Goal: Task Accomplishment & Management: Complete application form

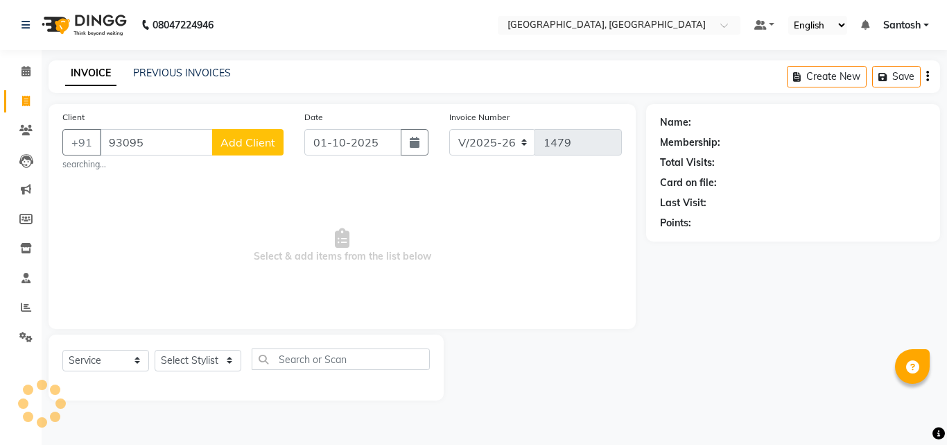
select select "5506"
select select "service"
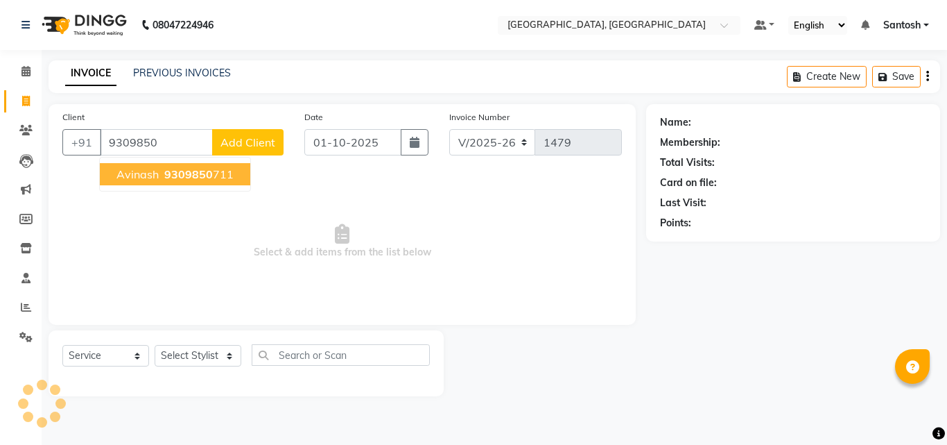
click at [158, 173] on button "avinash 9309850 711" at bounding box center [175, 174] width 150 height 22
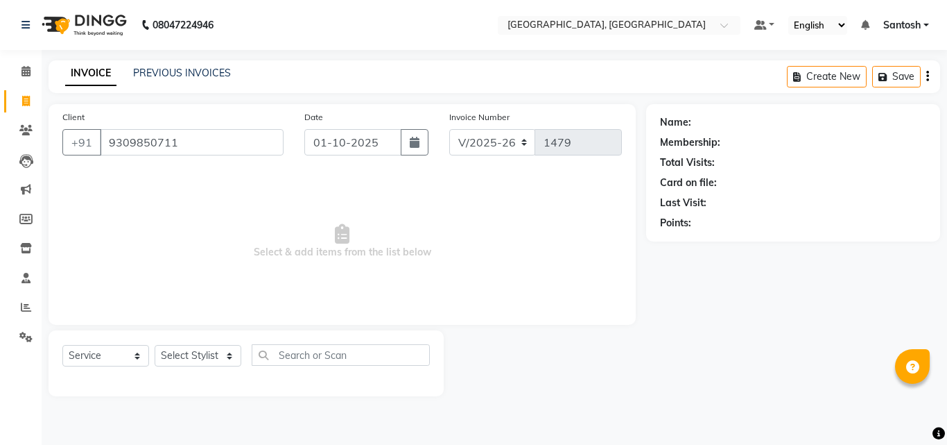
type input "9309850711"
click at [175, 350] on select "Select Stylist" at bounding box center [198, 355] width 87 height 21
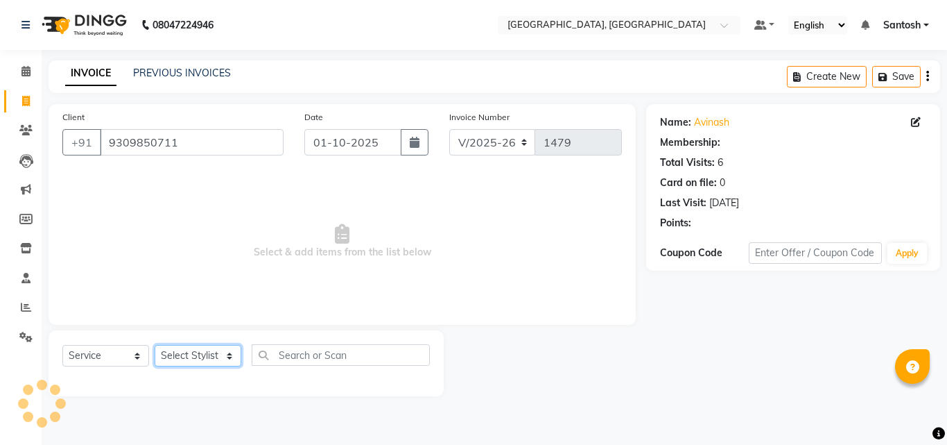
select select "50205"
click at [155, 345] on select "Select Stylist Manager Manasa Prashanth Sirisha Swapna Uday" at bounding box center [198, 355] width 87 height 21
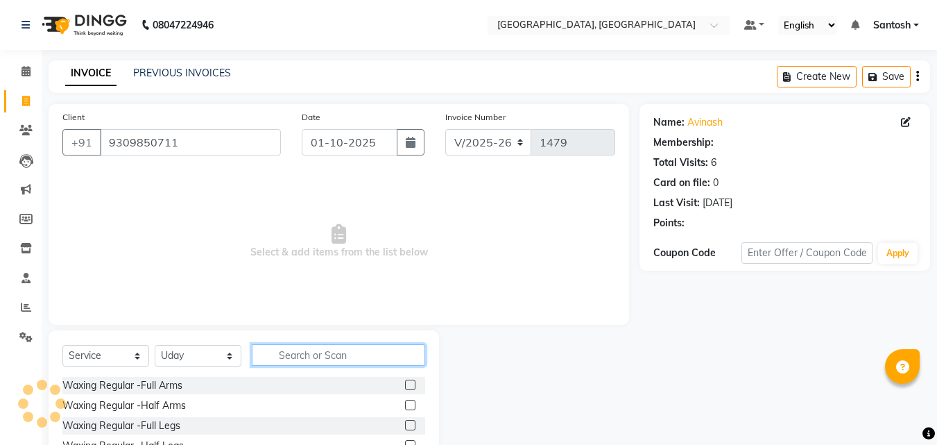
click at [304, 356] on input "text" at bounding box center [338, 354] width 173 height 21
select select "1: Object"
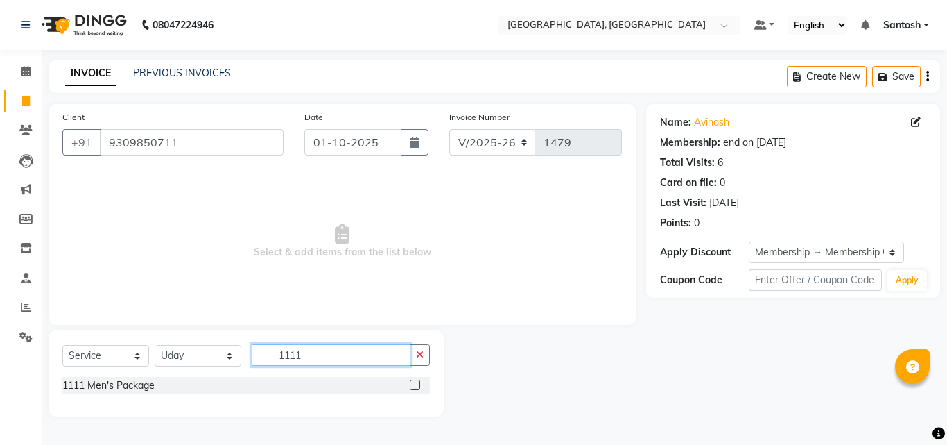
type input "1111"
click at [415, 388] on label at bounding box center [415, 384] width 10 height 10
click at [415, 388] on input "checkbox" at bounding box center [414, 385] width 9 height 9
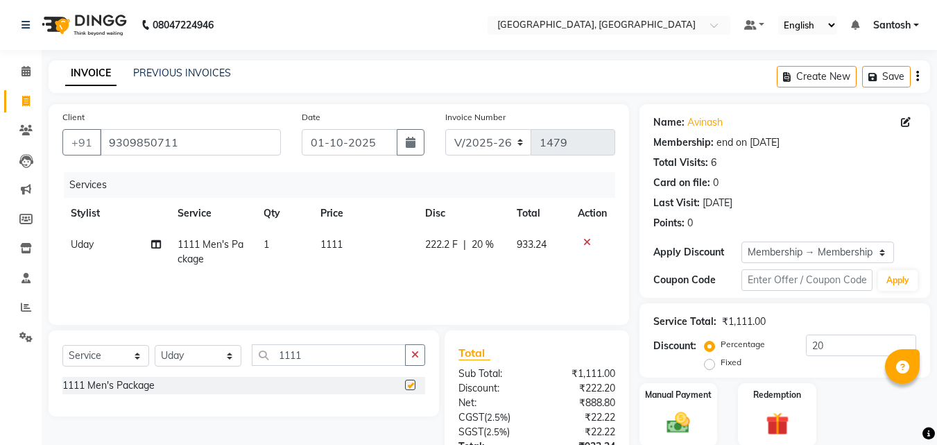
checkbox input "false"
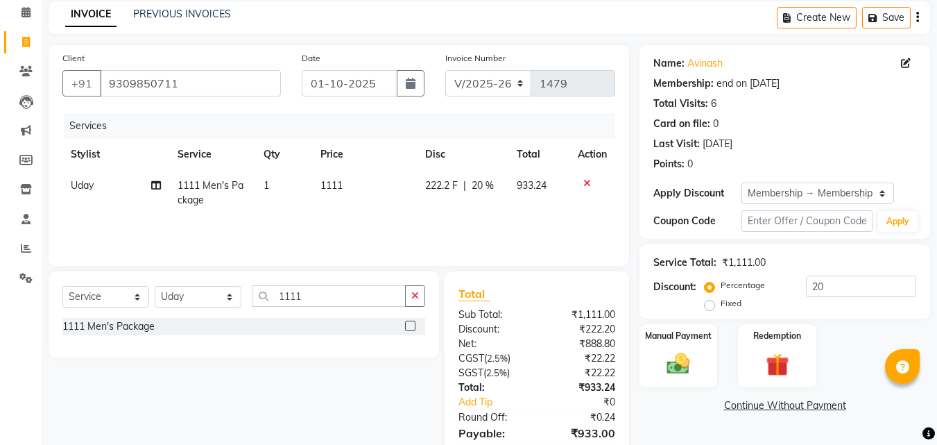
scroll to position [125, 0]
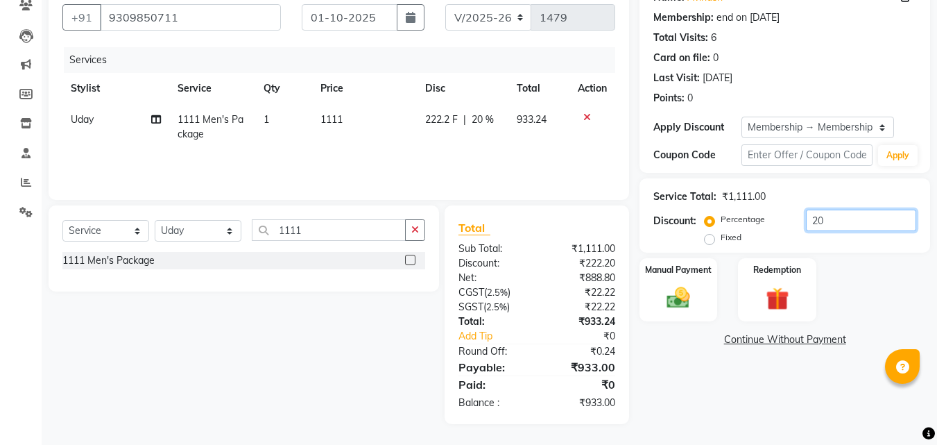
click at [845, 223] on input "20" at bounding box center [861, 219] width 110 height 21
type input "2"
click at [745, 399] on div "Name: Avinash Membership: end on 20-10-2026 Total Visits: 6 Card on file: 0 Las…" at bounding box center [789, 201] width 301 height 445
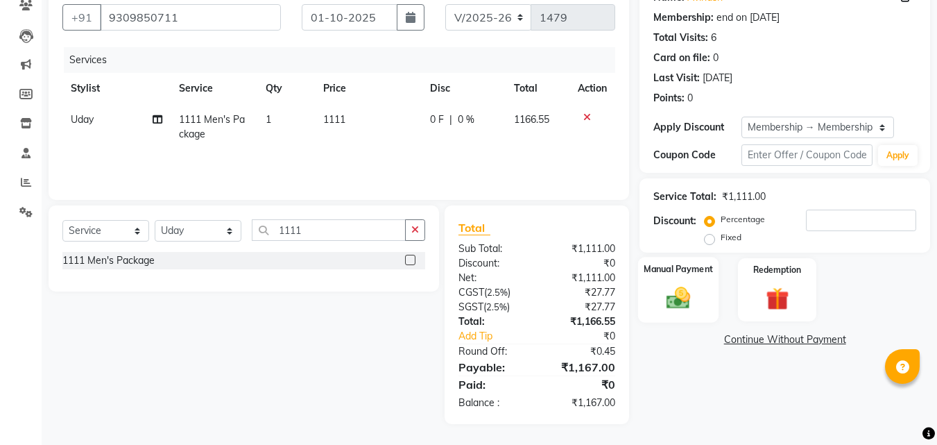
click at [676, 300] on img at bounding box center [678, 298] width 39 height 28
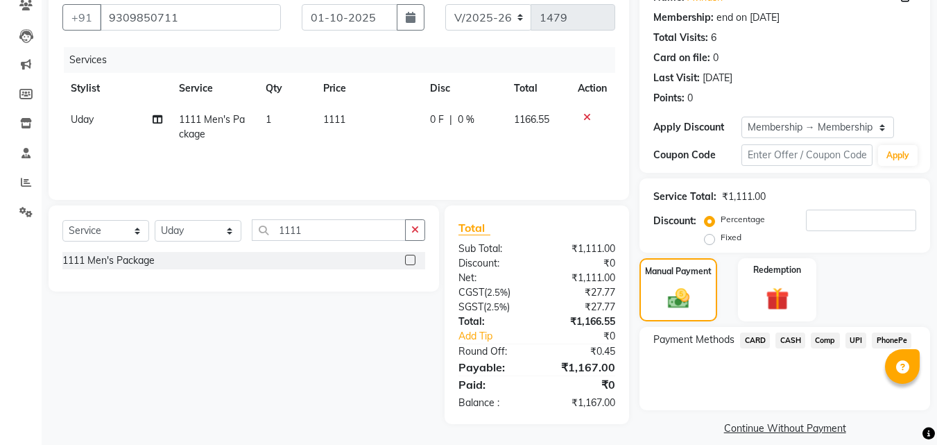
click at [855, 341] on span "UPI" at bounding box center [855, 340] width 21 height 16
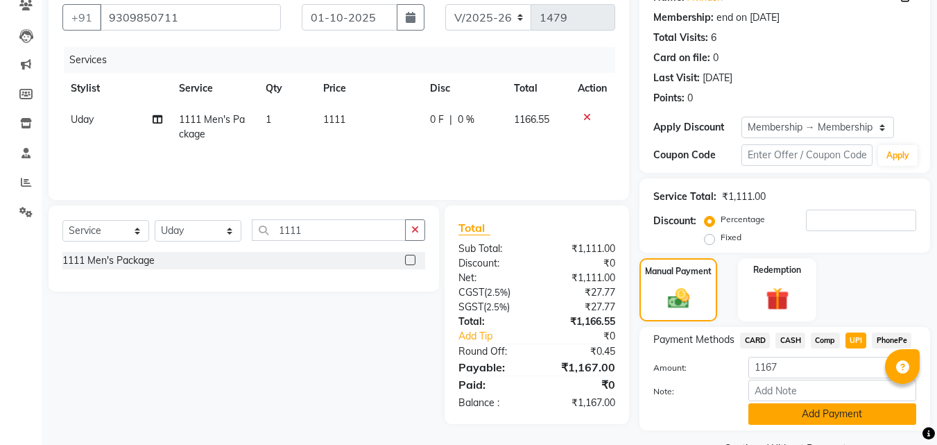
click at [804, 415] on button "Add Payment" at bounding box center [832, 413] width 168 height 21
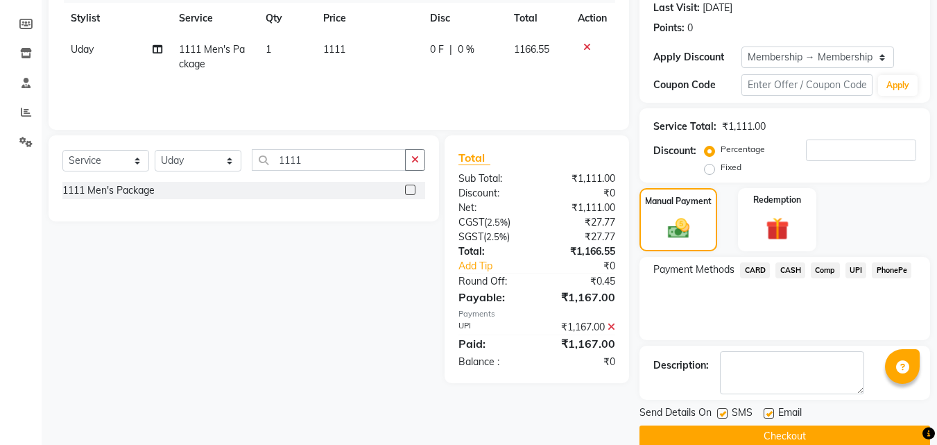
scroll to position [218, 0]
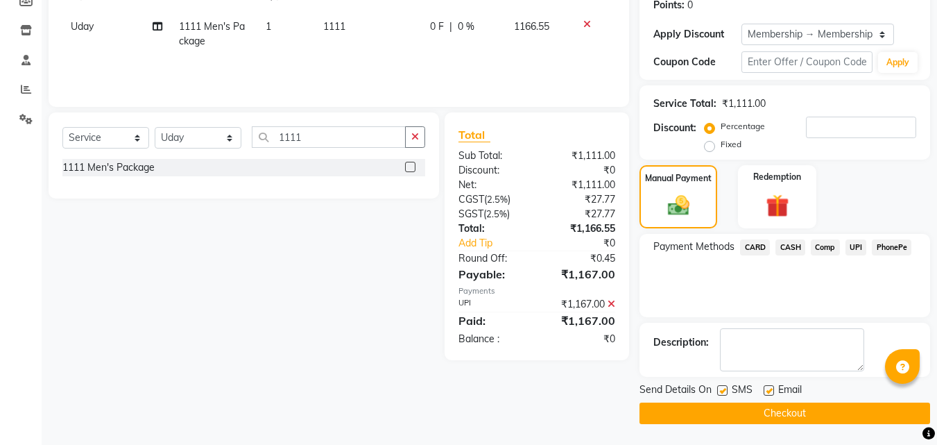
click at [752, 414] on button "Checkout" at bounding box center [784, 412] width 291 height 21
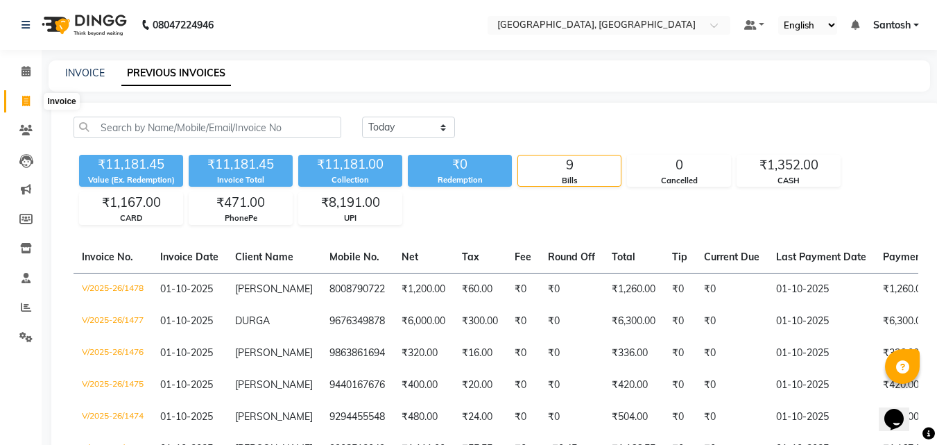
click at [28, 101] on icon at bounding box center [26, 101] width 8 height 10
select select "service"
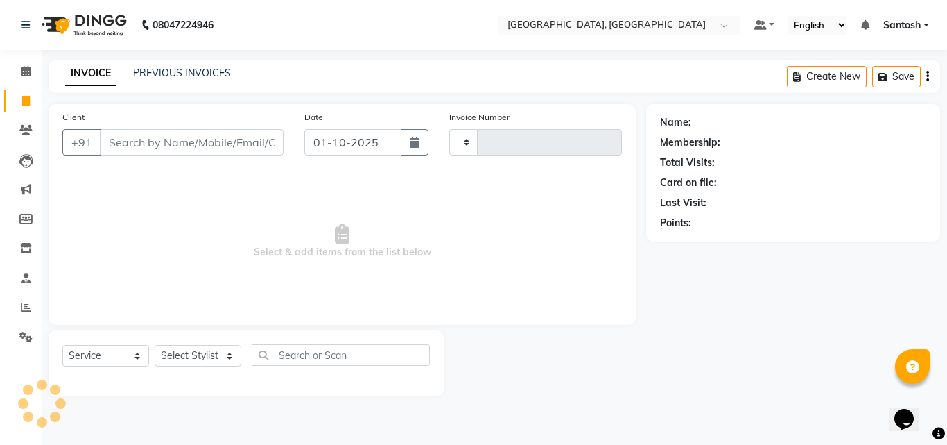
type input "1480"
select select "5506"
click at [22, 98] on icon at bounding box center [26, 101] width 8 height 10
select select "5506"
select select "service"
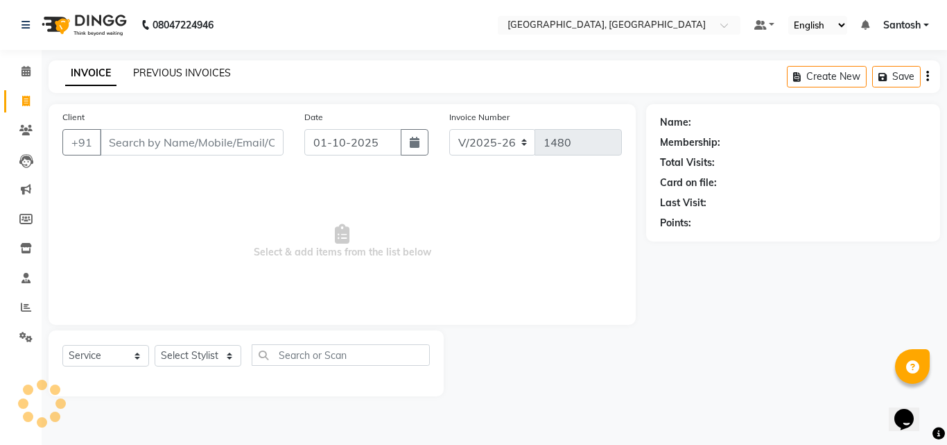
click at [156, 69] on link "PREVIOUS INVOICES" at bounding box center [182, 73] width 98 height 12
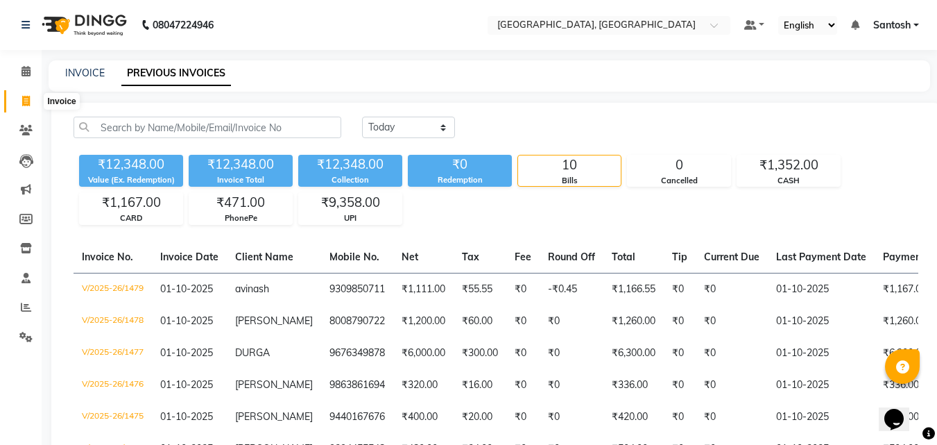
click at [30, 107] on span at bounding box center [26, 102] width 24 height 16
select select "5506"
select select "service"
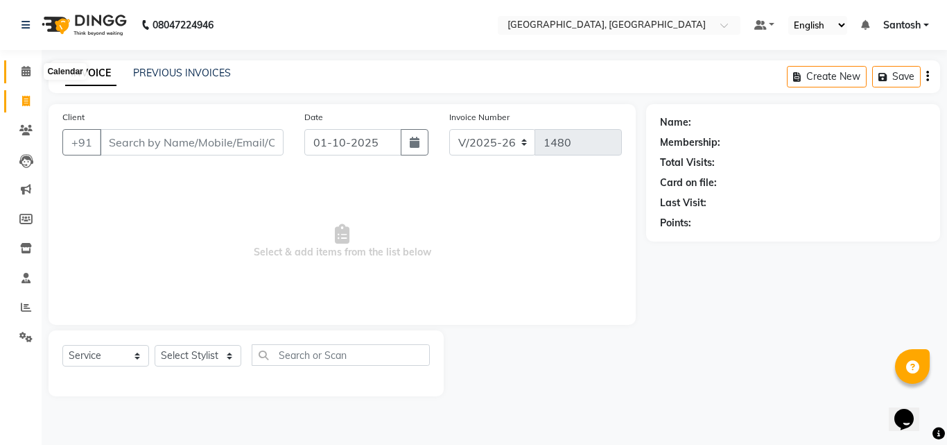
click at [23, 71] on icon at bounding box center [25, 71] width 9 height 10
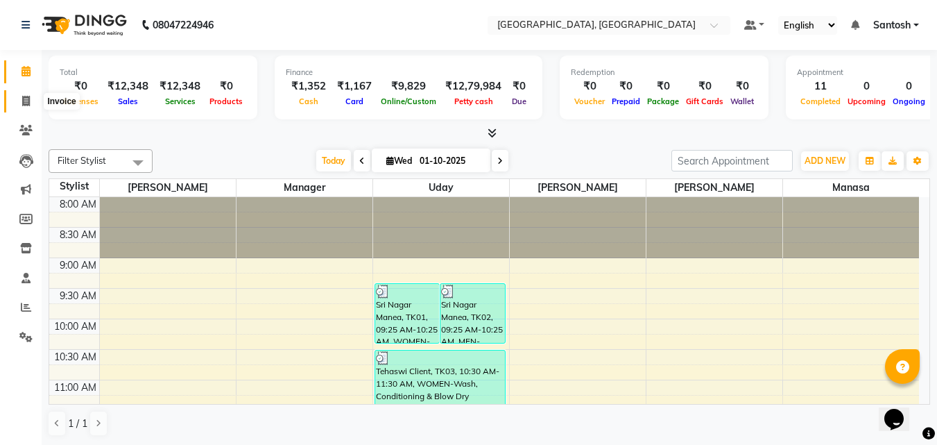
click at [27, 105] on icon at bounding box center [26, 101] width 8 height 10
select select "5506"
select select "service"
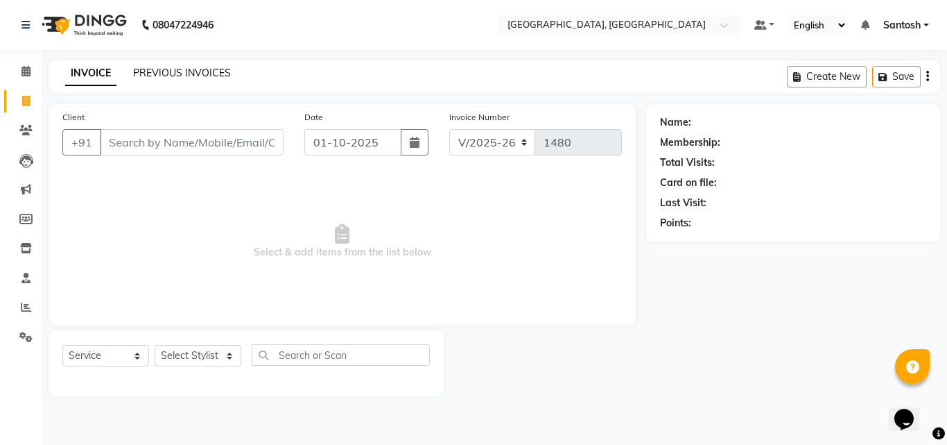
click at [203, 71] on link "PREVIOUS INVOICES" at bounding box center [182, 73] width 98 height 12
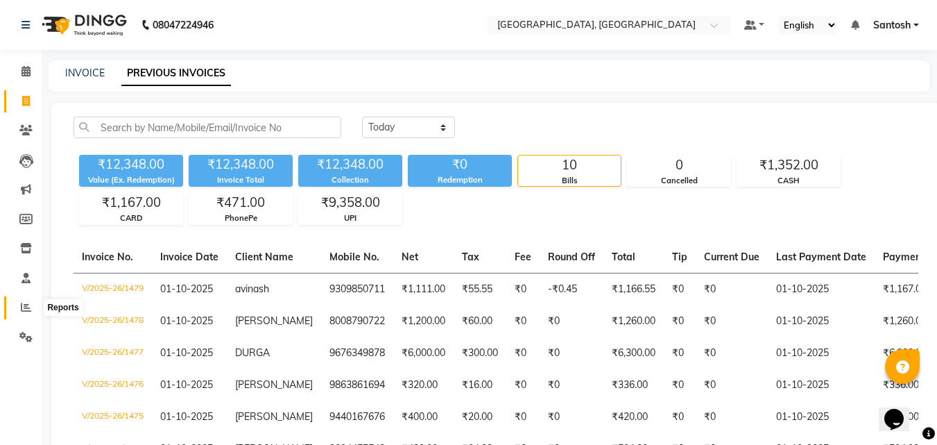
click at [27, 307] on icon at bounding box center [26, 307] width 10 height 10
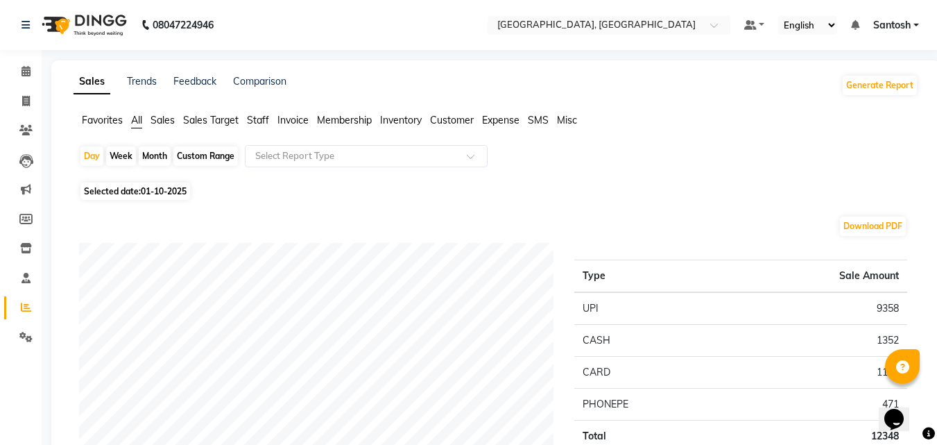
click at [20, 89] on li "Invoice" at bounding box center [21, 102] width 42 height 30
click at [19, 98] on span at bounding box center [26, 102] width 24 height 16
select select "service"
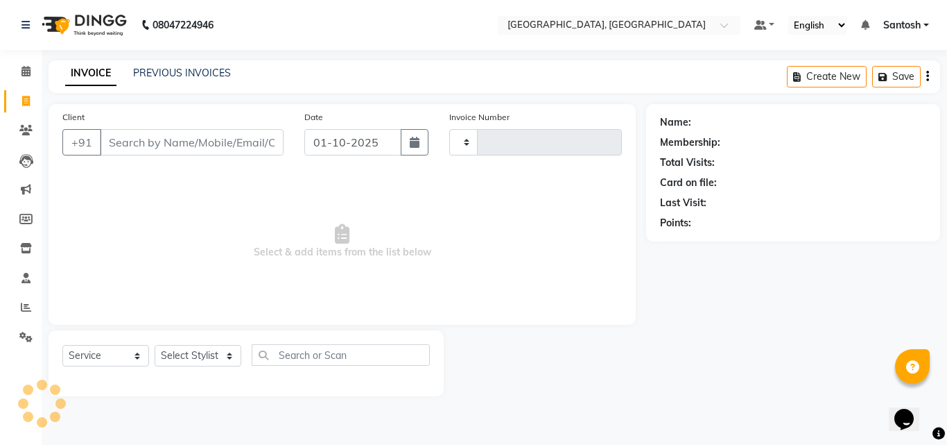
type input "1480"
select select "5506"
click at [22, 307] on icon at bounding box center [26, 307] width 10 height 10
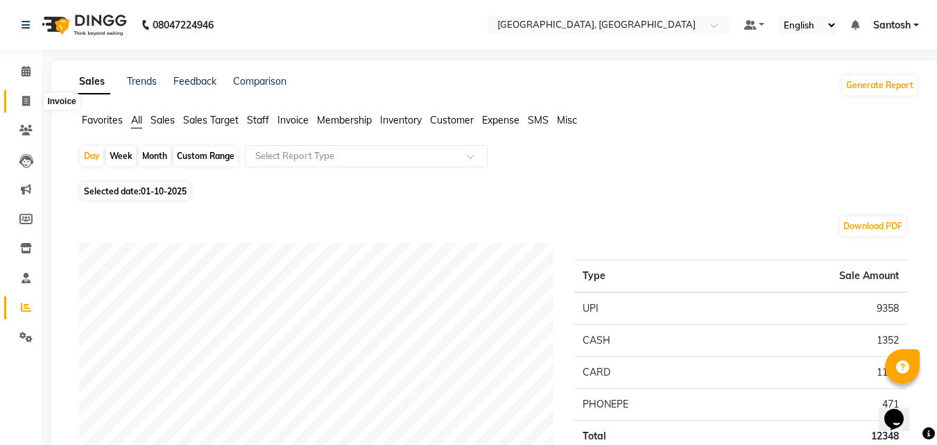
click at [20, 96] on span at bounding box center [26, 102] width 24 height 16
select select "service"
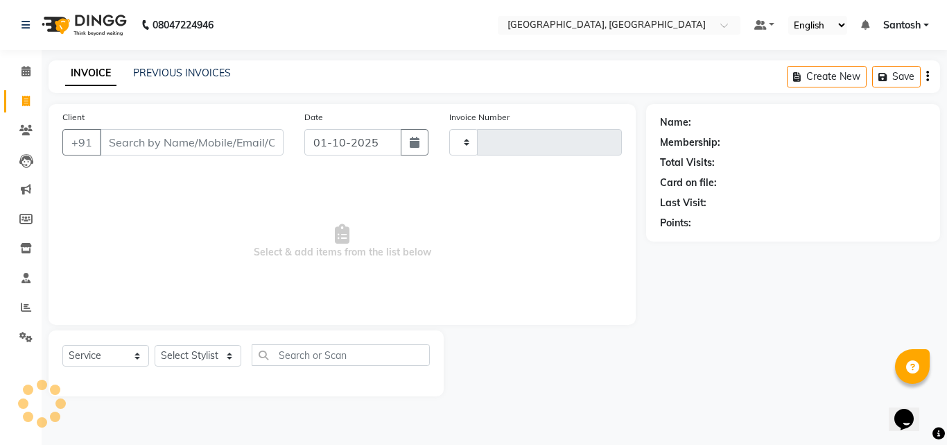
type input "1480"
select select "5506"
click at [185, 80] on div "PREVIOUS INVOICES" at bounding box center [182, 73] width 98 height 15
click at [186, 71] on link "PREVIOUS INVOICES" at bounding box center [182, 73] width 98 height 12
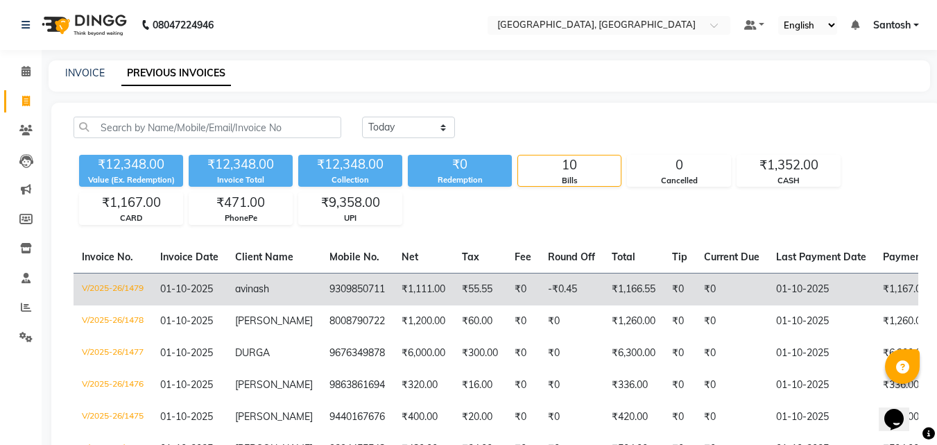
click at [121, 288] on td "V/2025-26/1479" at bounding box center [113, 289] width 78 height 33
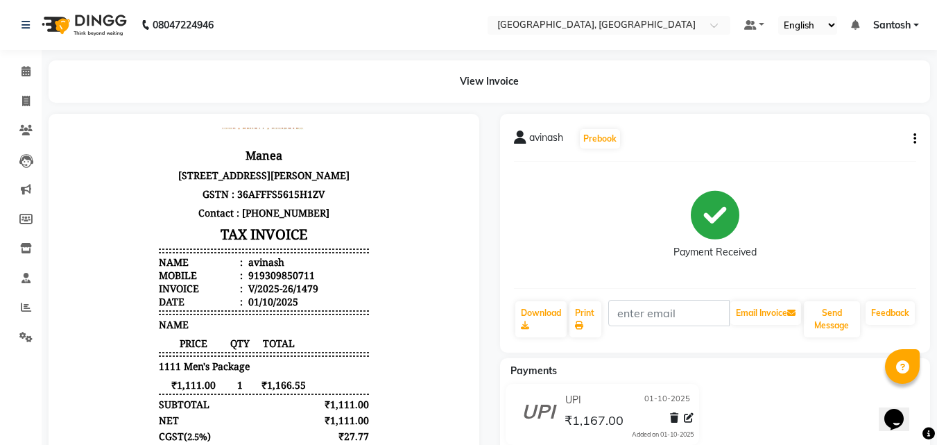
scroll to position [72, 0]
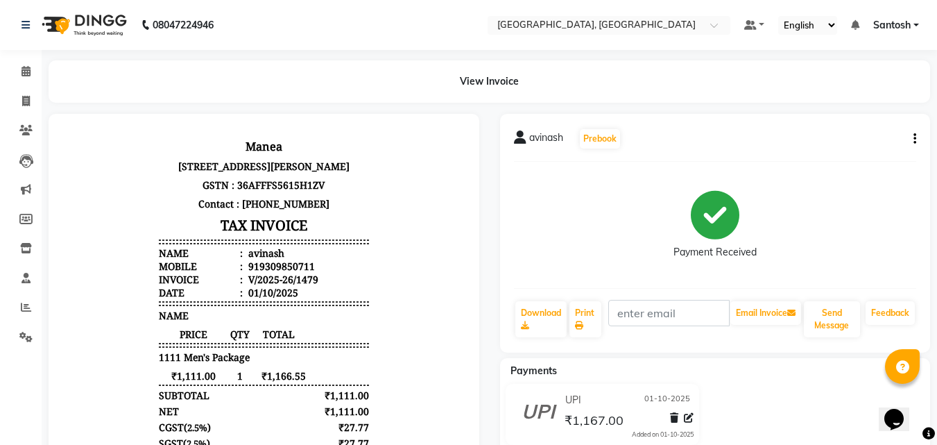
click at [915, 139] on icon "button" at bounding box center [914, 139] width 3 height 1
click at [834, 143] on div "Edit Item Staff" at bounding box center [845, 138] width 95 height 17
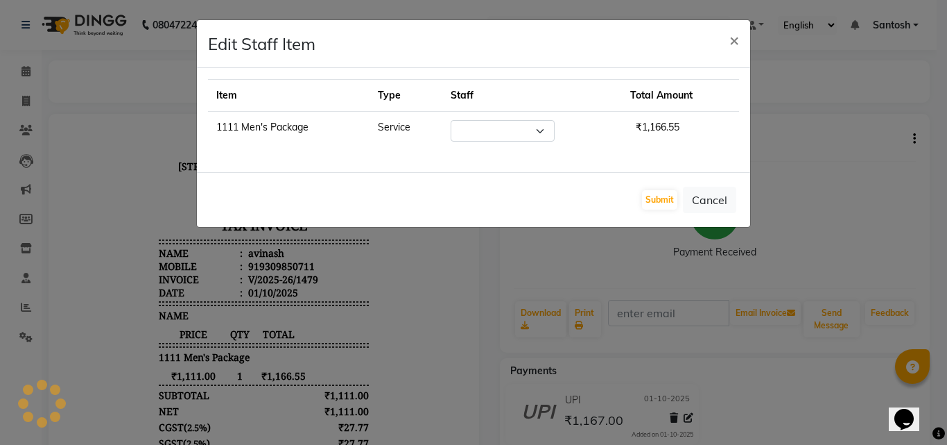
select select "50205"
click at [731, 37] on span "×" at bounding box center [735, 39] width 10 height 21
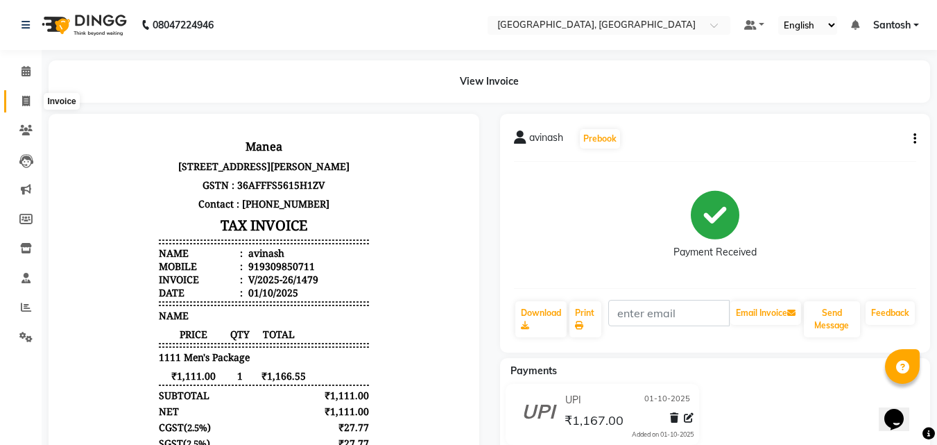
click at [25, 97] on icon at bounding box center [26, 101] width 8 height 10
select select "service"
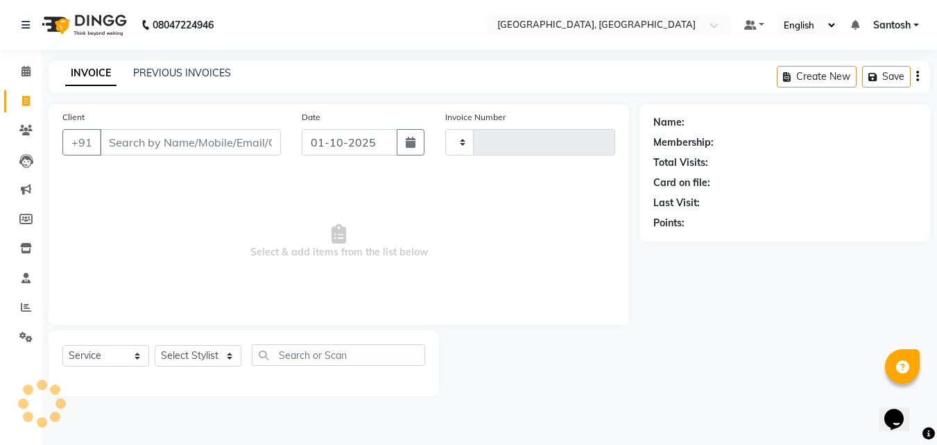
type input "1480"
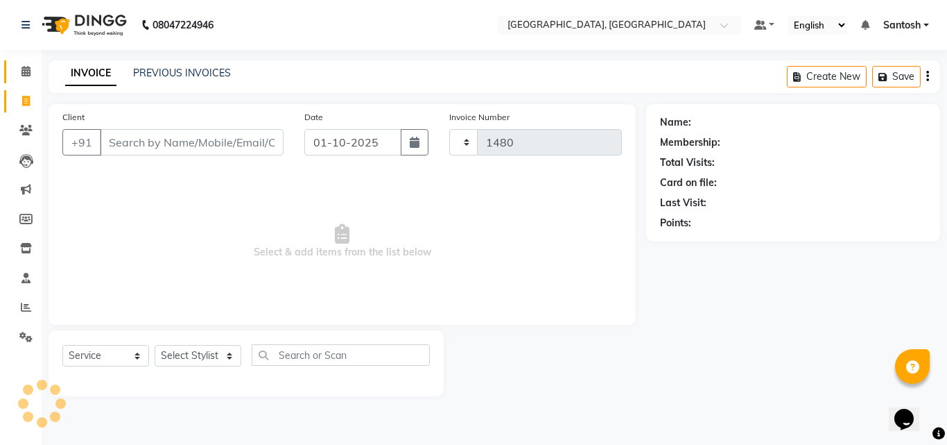
select select "5506"
click at [198, 76] on link "PREVIOUS INVOICES" at bounding box center [182, 73] width 98 height 12
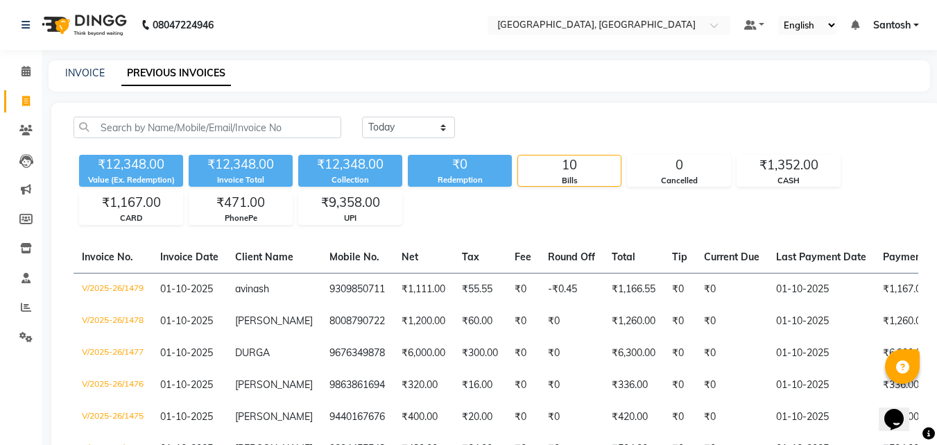
click at [26, 107] on span at bounding box center [26, 102] width 24 height 16
select select "service"
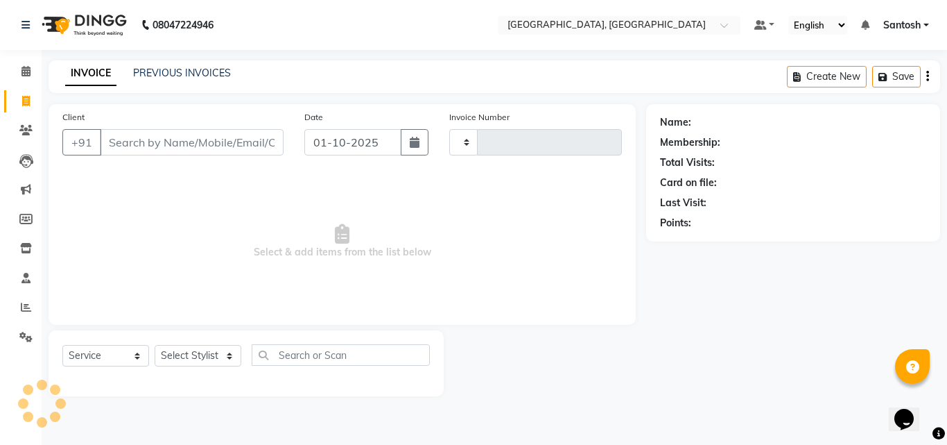
type input "1480"
select select "5506"
click at [32, 307] on span at bounding box center [26, 308] width 24 height 16
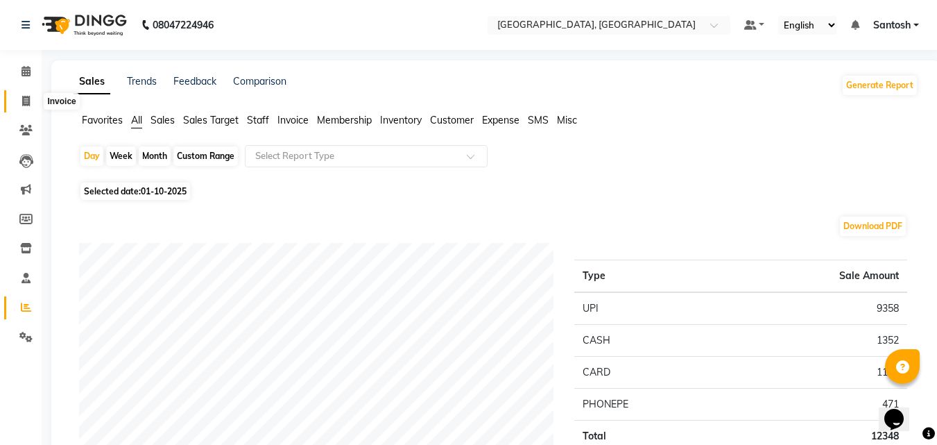
click at [30, 103] on icon at bounding box center [26, 101] width 8 height 10
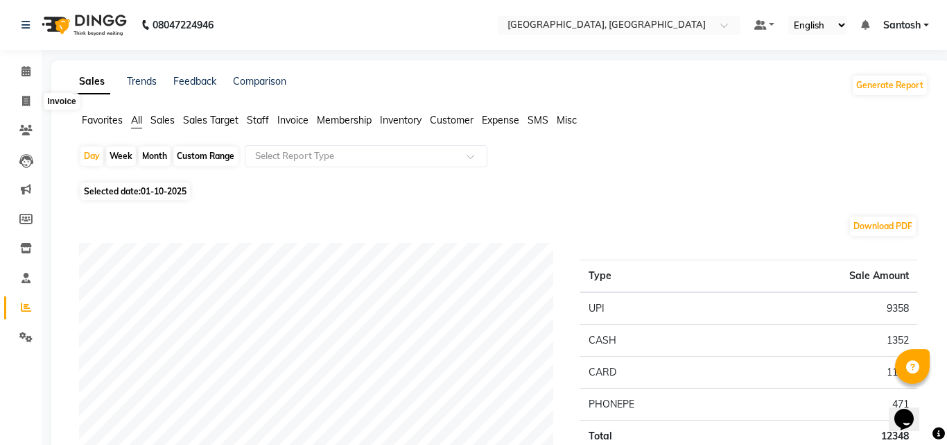
select select "service"
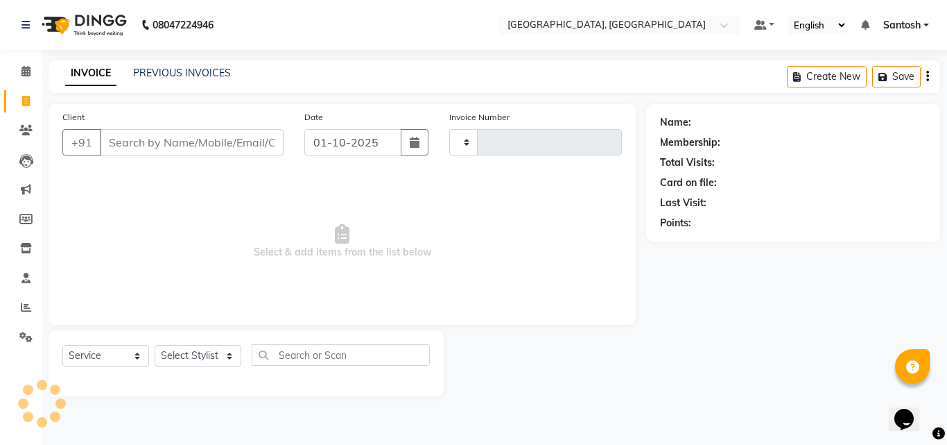
type input "1480"
select select "5506"
click at [193, 148] on input "Client" at bounding box center [192, 142] width 184 height 26
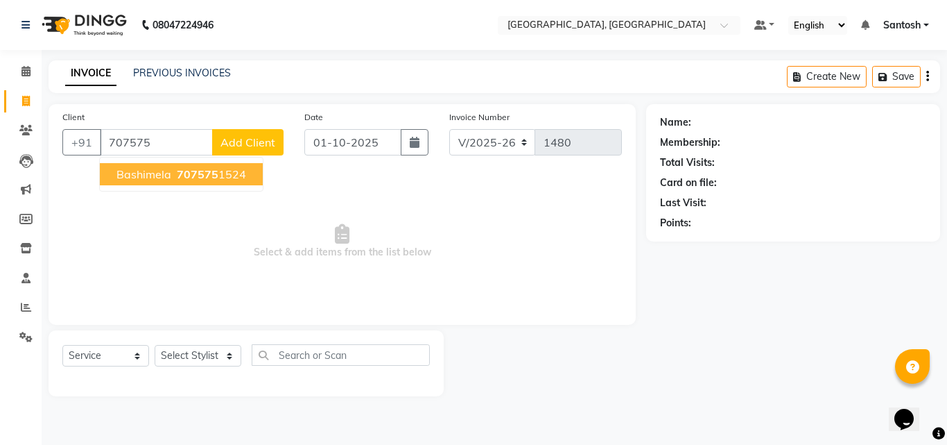
click at [174, 180] on ngb-highlight "707575 1524" at bounding box center [210, 174] width 72 height 14
type input "7075751524"
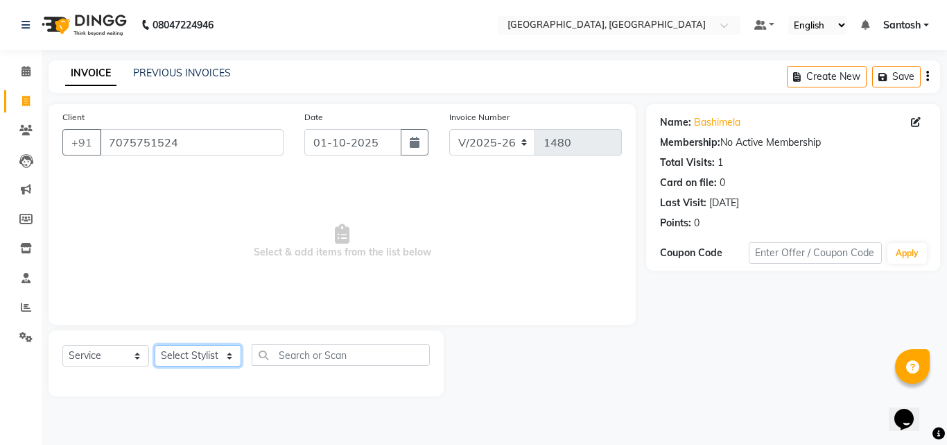
click at [216, 357] on select "Select Stylist Manager [PERSON_NAME] [PERSON_NAME] [PERSON_NAME] [PERSON_NAME]" at bounding box center [198, 355] width 87 height 21
select select "87670"
click at [155, 345] on select "Select Stylist Manager [PERSON_NAME] [PERSON_NAME] [PERSON_NAME] [PERSON_NAME]" at bounding box center [198, 355] width 87 height 21
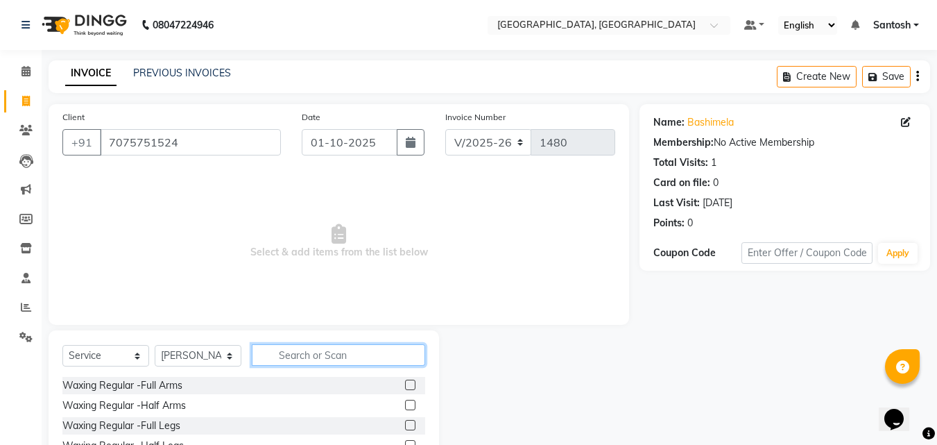
click at [281, 360] on input "text" at bounding box center [338, 354] width 173 height 21
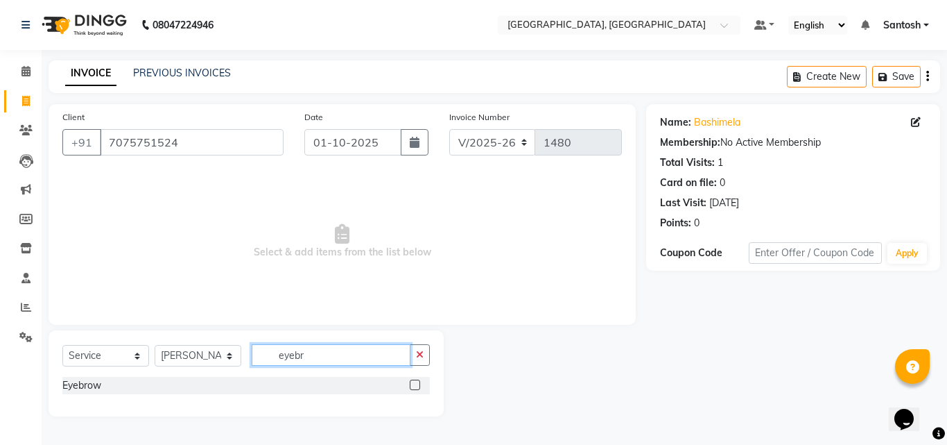
type input "eyebr"
click at [166, 389] on div "Eyebrow" at bounding box center [246, 385] width 368 height 17
click at [417, 385] on label at bounding box center [415, 384] width 10 height 10
click at [417, 385] on input "checkbox" at bounding box center [414, 385] width 9 height 9
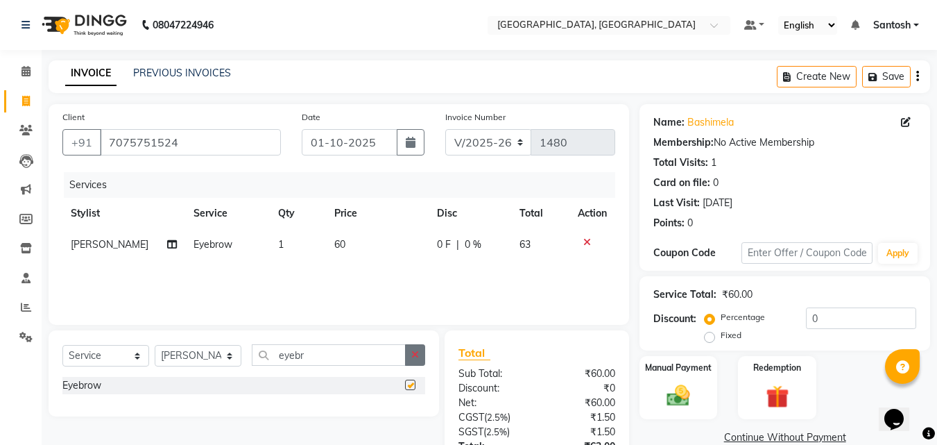
checkbox input "false"
click at [418, 363] on button "button" at bounding box center [415, 354] width 20 height 21
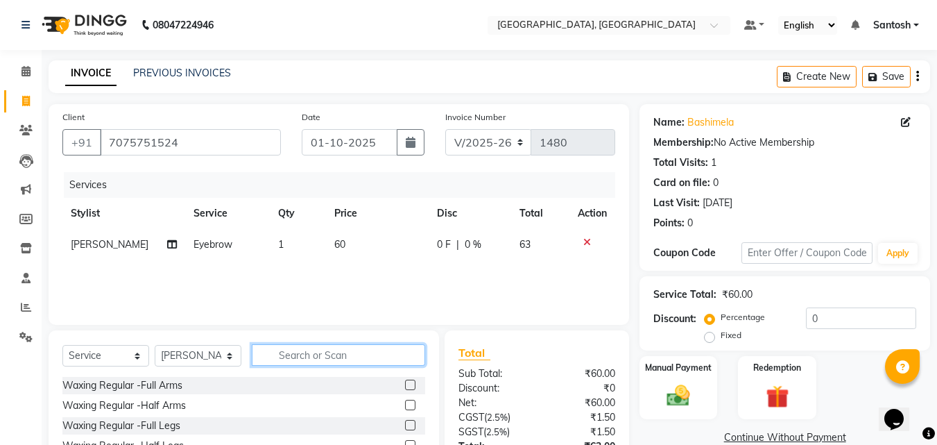
click at [363, 356] on input "text" at bounding box center [338, 354] width 173 height 21
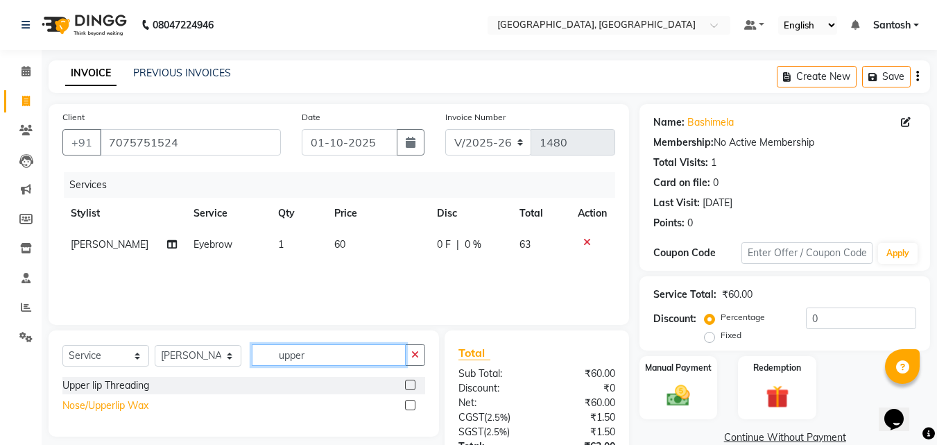
type input "upper"
click at [130, 403] on div "Nose/Upperlip Wax" at bounding box center [105, 405] width 86 height 15
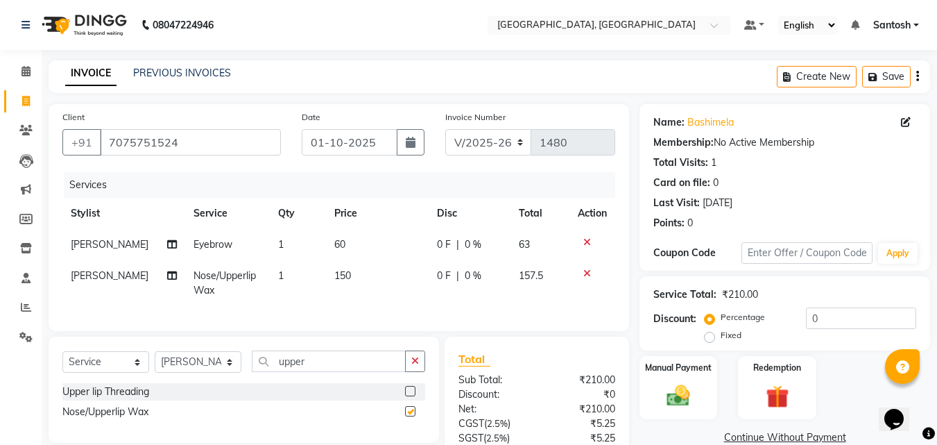
checkbox input "false"
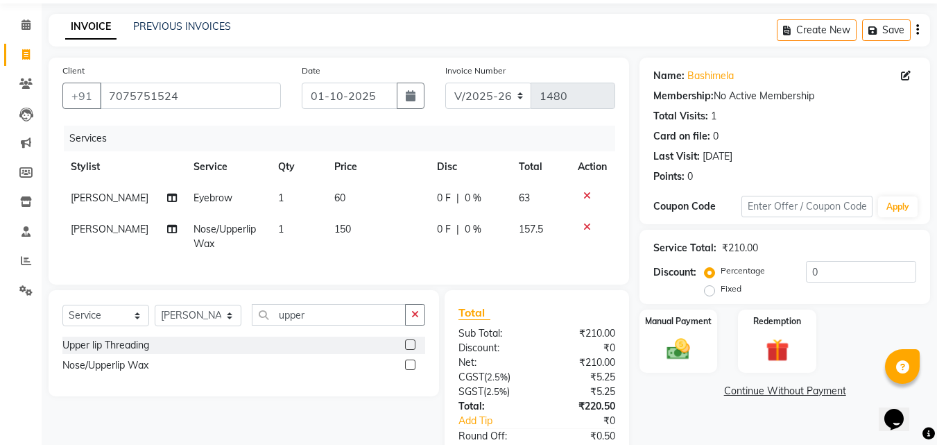
scroll to position [141, 0]
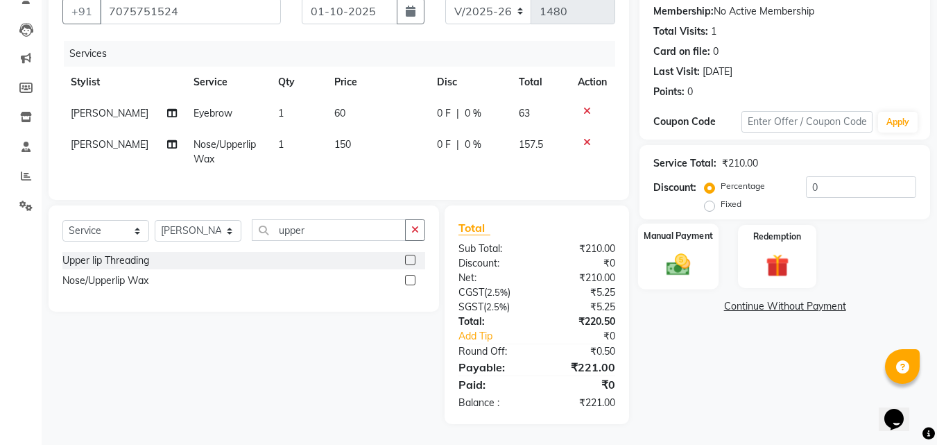
click at [691, 255] on img at bounding box center [678, 264] width 39 height 28
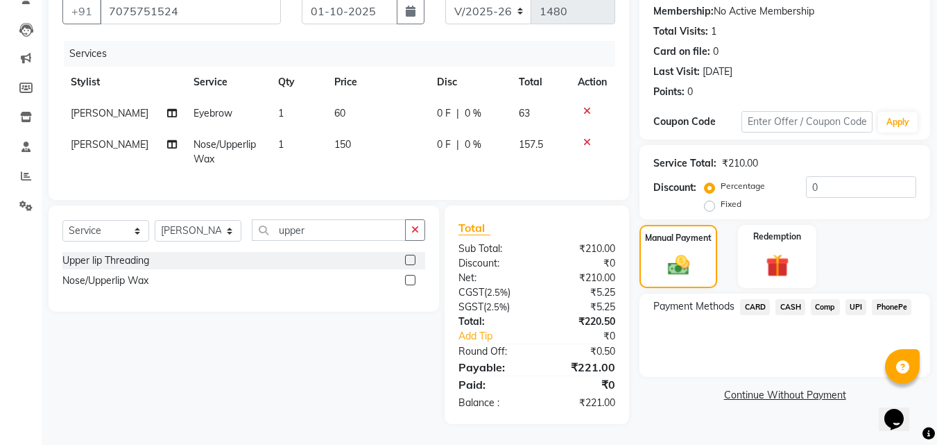
click at [859, 299] on span "UPI" at bounding box center [855, 307] width 21 height 16
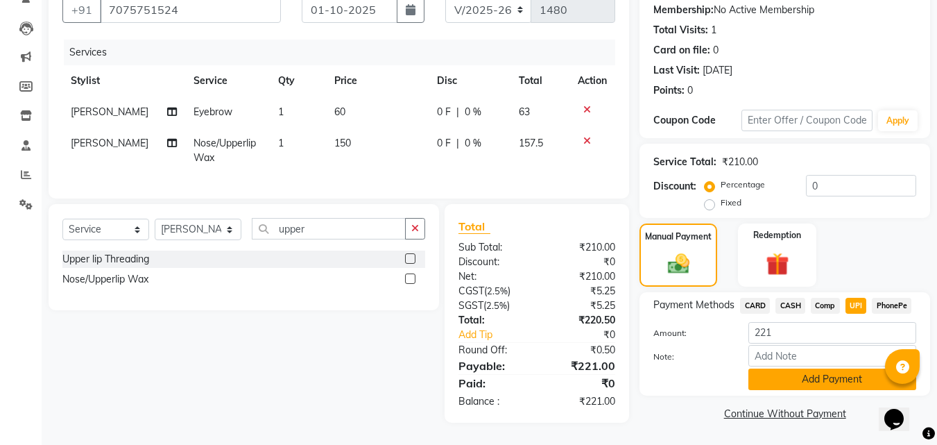
click at [815, 369] on button "Add Payment" at bounding box center [832, 378] width 168 height 21
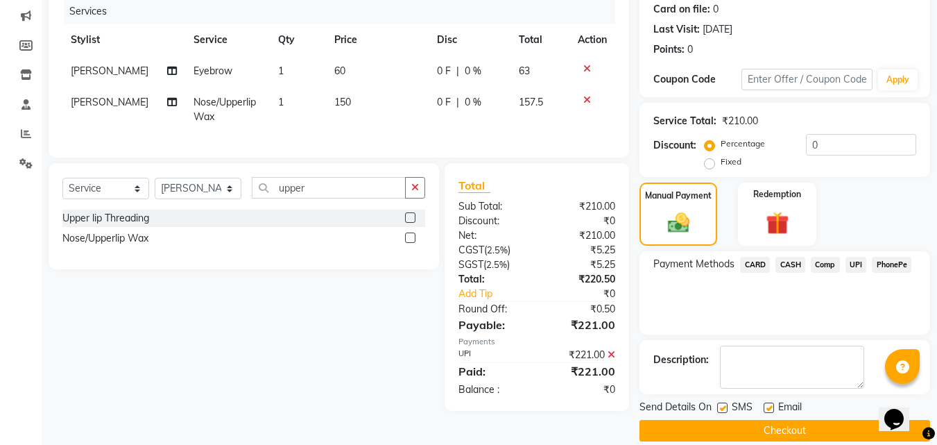
scroll to position [191, 0]
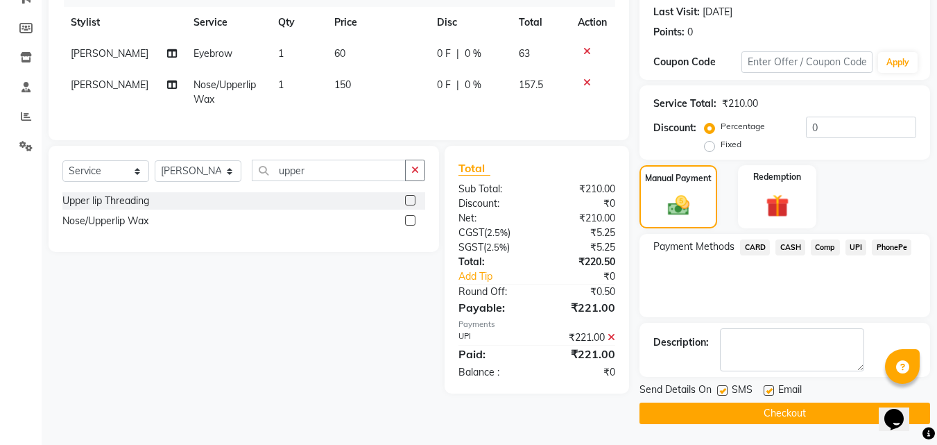
click at [764, 411] on button "Checkout" at bounding box center [784, 412] width 291 height 21
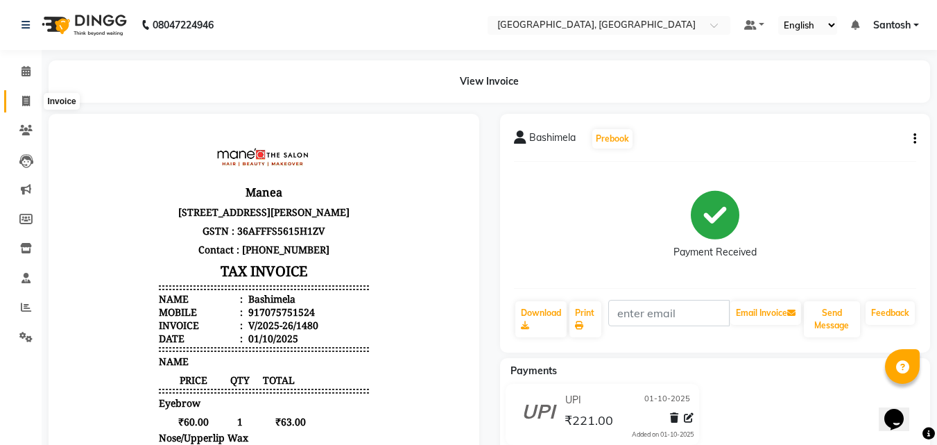
click at [27, 106] on span at bounding box center [26, 102] width 24 height 16
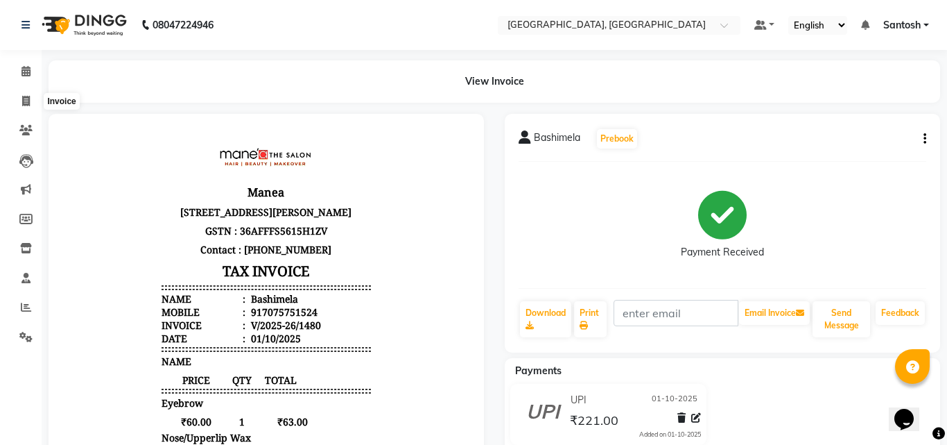
select select "service"
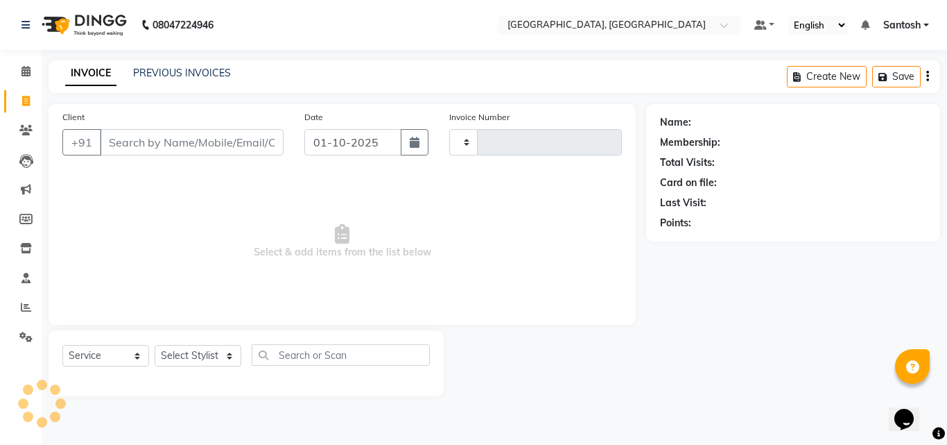
type input "1481"
select select "5506"
click at [284, 352] on input "text" at bounding box center [341, 354] width 178 height 21
click at [230, 355] on select "Select Stylist Manager [PERSON_NAME] [PERSON_NAME] [PERSON_NAME] [PERSON_NAME]" at bounding box center [198, 355] width 87 height 21
select select "87670"
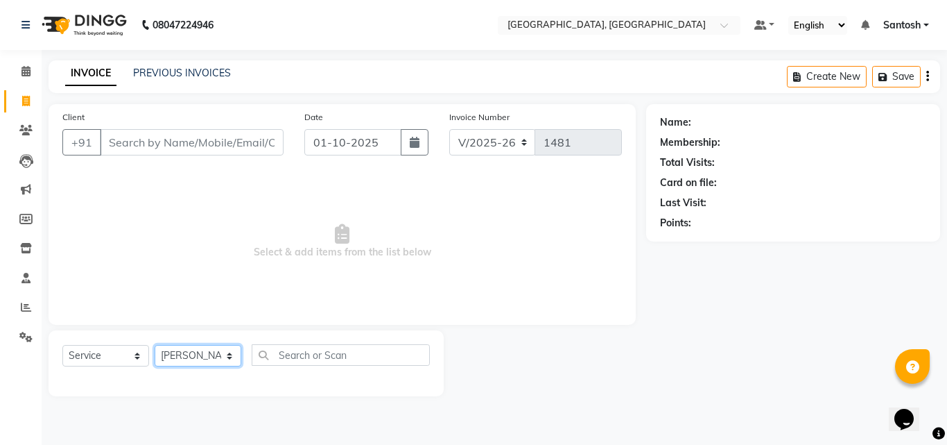
click at [155, 345] on select "Select Stylist Manager [PERSON_NAME] [PERSON_NAME] [PERSON_NAME] [PERSON_NAME]" at bounding box center [198, 355] width 87 height 21
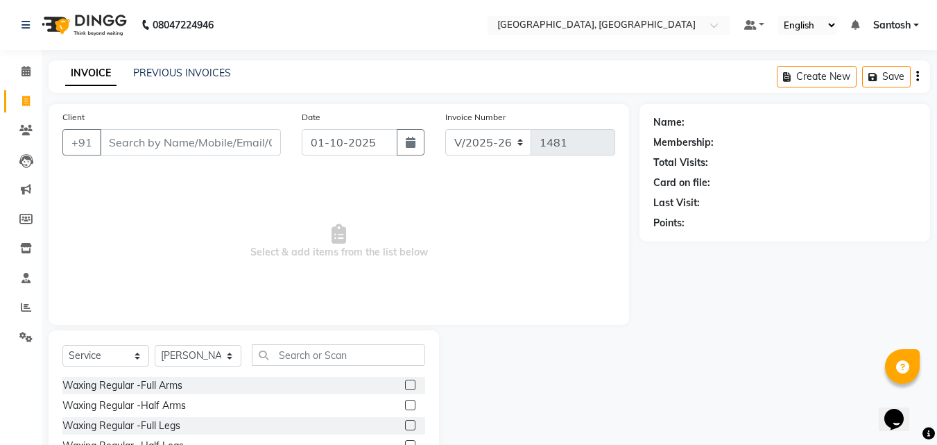
click at [287, 343] on div "Select Service Product Membership Package Voucher Prepaid Gift Card Select Styl…" at bounding box center [244, 432] width 390 height 205
click at [287, 362] on input "text" at bounding box center [338, 354] width 173 height 21
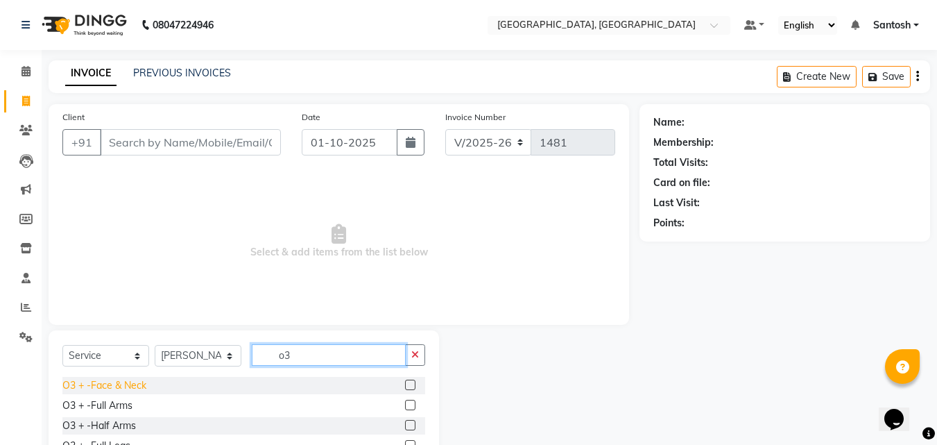
type input "o3"
click at [121, 386] on div "O3 + -Face & Neck" at bounding box center [104, 385] width 84 height 15
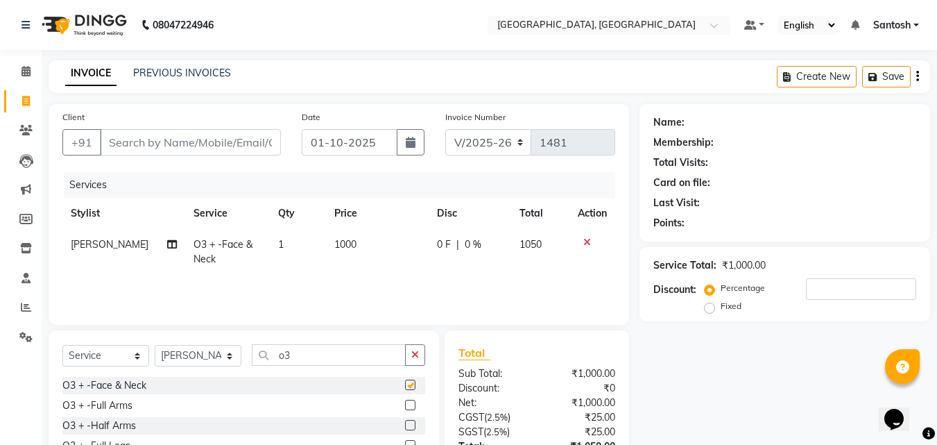
checkbox input "false"
click at [225, 356] on select "Select Stylist Manager [PERSON_NAME] [PERSON_NAME] [PERSON_NAME] [PERSON_NAME]" at bounding box center [198, 355] width 87 height 21
click at [107, 235] on td "[PERSON_NAME]" at bounding box center [123, 252] width 123 height 46
select select "87670"
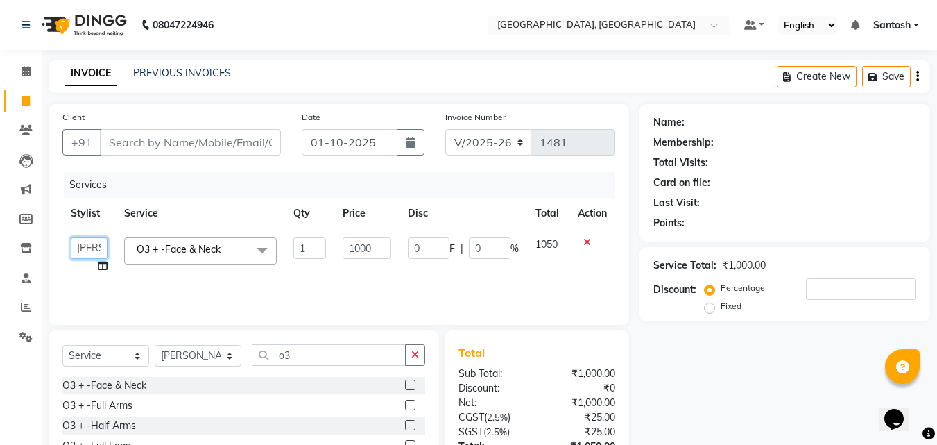
click at [100, 245] on select "Manager [PERSON_NAME] [PERSON_NAME] [PERSON_NAME] [PERSON_NAME]" at bounding box center [89, 247] width 37 height 21
select select "90755"
click at [314, 363] on input "o3" at bounding box center [329, 354] width 154 height 21
click at [227, 360] on select "Select Stylist Manager [PERSON_NAME] [PERSON_NAME] [PERSON_NAME] [PERSON_NAME]" at bounding box center [198, 355] width 87 height 21
select select "90755"
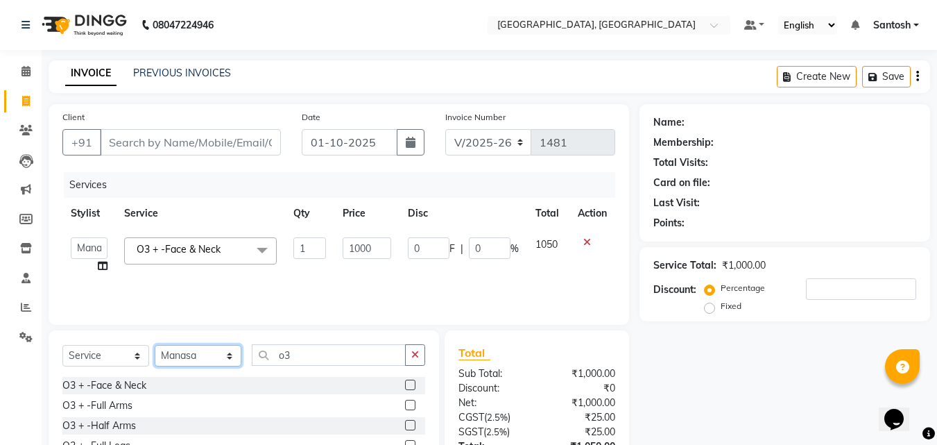
click at [155, 345] on select "Select Stylist Manager [PERSON_NAME] [PERSON_NAME] [PERSON_NAME] [PERSON_NAME]" at bounding box center [198, 355] width 87 height 21
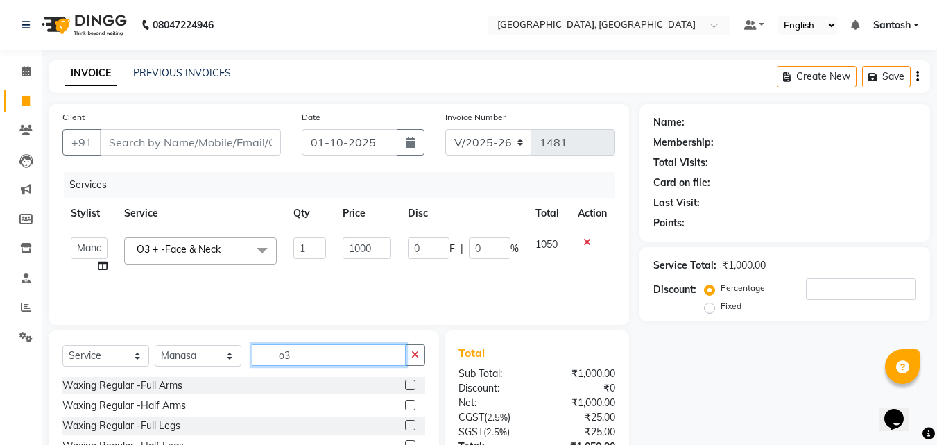
click at [302, 353] on input "o3" at bounding box center [329, 354] width 154 height 21
type input "o"
type input "under"
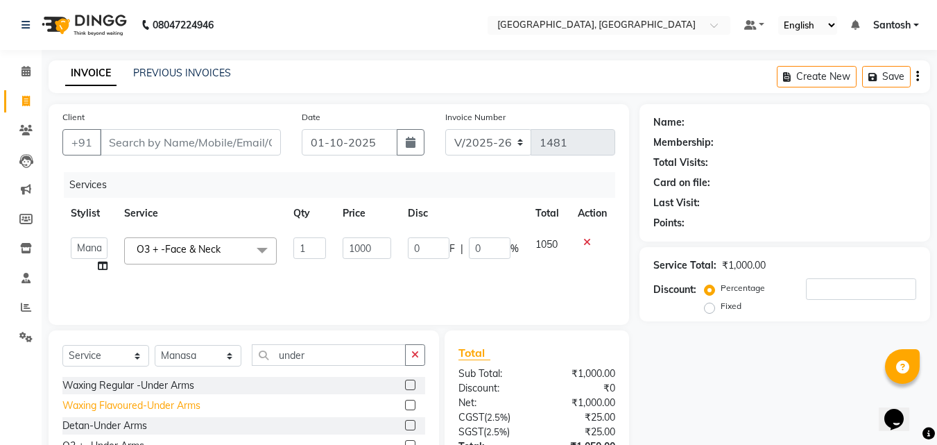
click at [180, 406] on div "Waxing Flavoured-Under Arms" at bounding box center [131, 405] width 138 height 15
checkbox input "false"
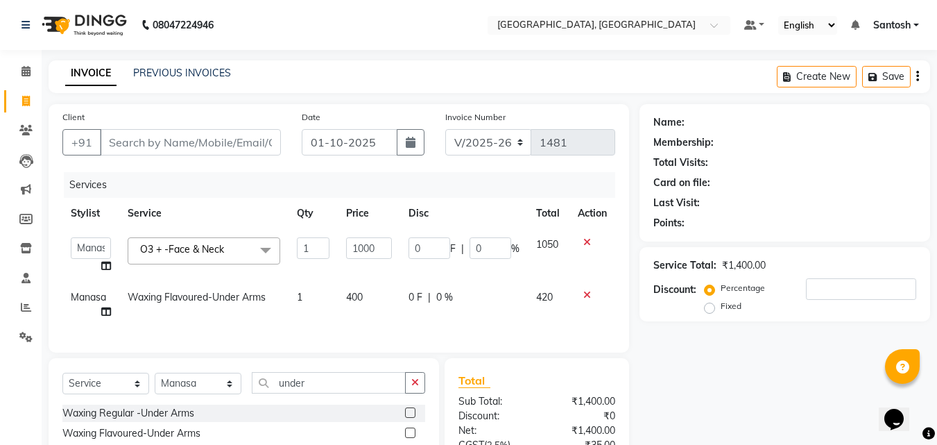
drag, startPoint x: 417, startPoint y: 391, endPoint x: 398, endPoint y: 392, distance: 18.7
click at [416, 387] on icon "button" at bounding box center [415, 382] width 8 height 10
click at [203, 394] on select "Select Stylist Manager [PERSON_NAME] [PERSON_NAME] [PERSON_NAME] [PERSON_NAME]" at bounding box center [198, 382] width 87 height 21
select select "87670"
click at [155, 383] on select "Select Stylist Manager [PERSON_NAME] [PERSON_NAME] [PERSON_NAME] [PERSON_NAME]" at bounding box center [198, 382] width 87 height 21
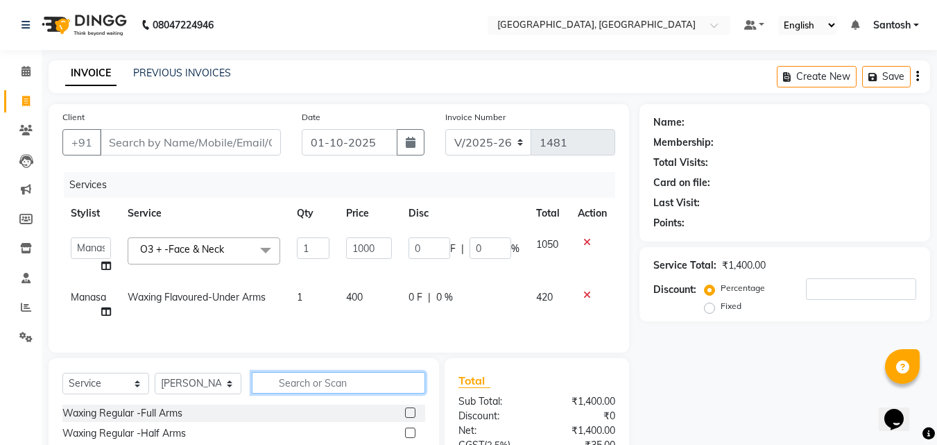
click at [322, 393] on input "text" at bounding box center [338, 382] width 173 height 21
type input "eyebr"
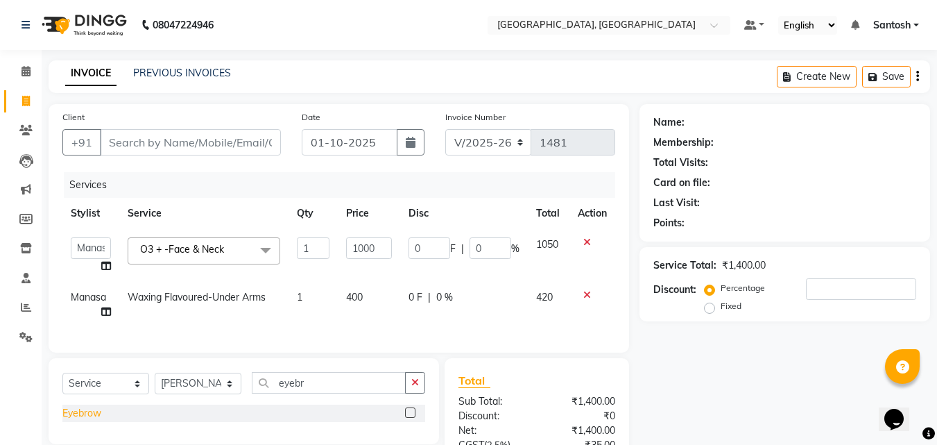
click at [89, 420] on div "Eyebrow" at bounding box center [81, 413] width 39 height 15
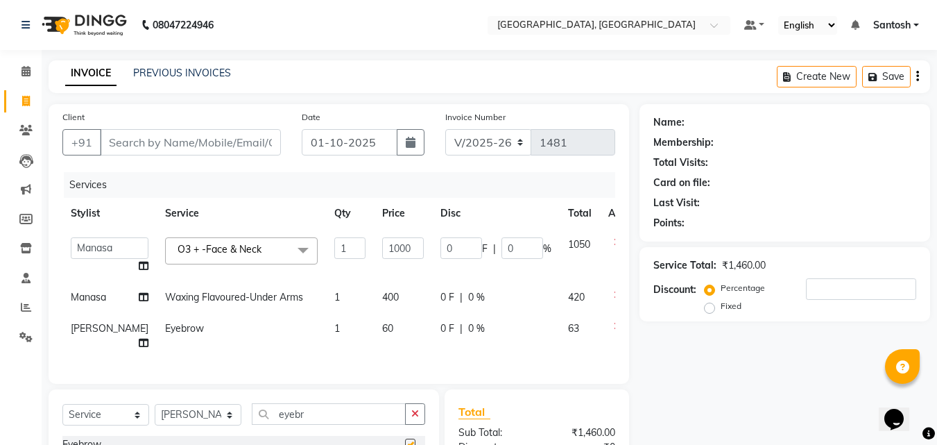
checkbox input "false"
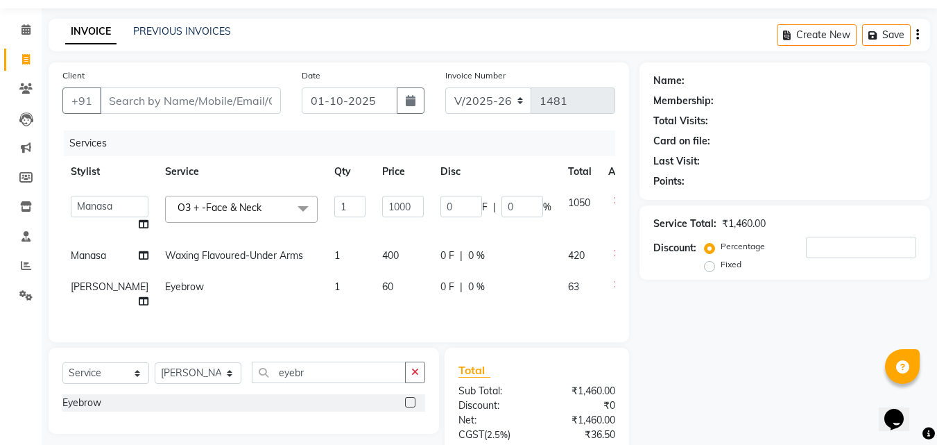
scroll to position [194, 0]
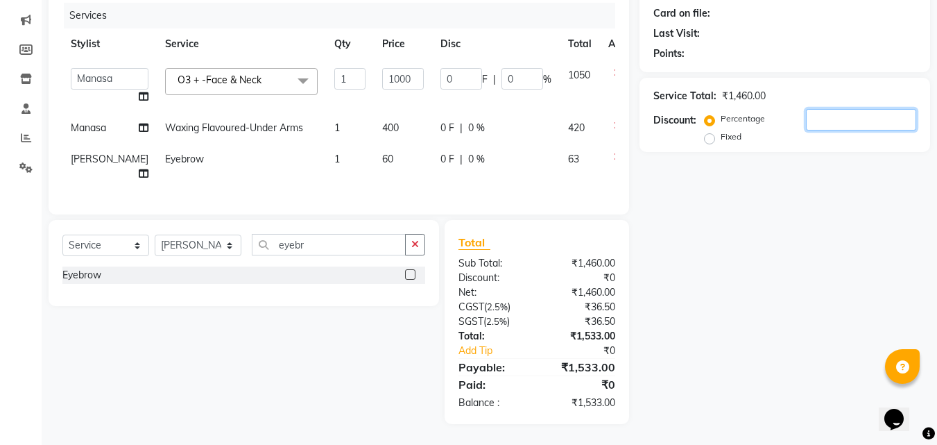
click at [826, 109] on input "number" at bounding box center [861, 119] width 110 height 21
type input "2"
type input "20"
type input "2"
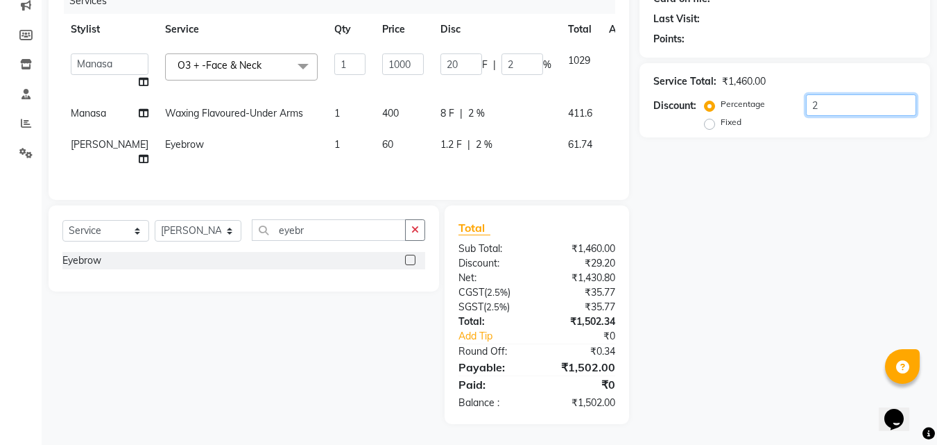
type input "20"
type input "200"
type input "20"
type input "2"
type input "20"
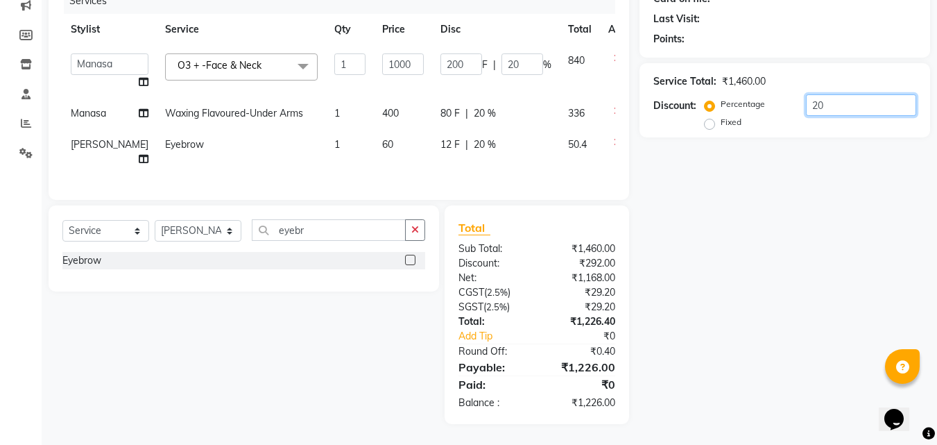
type input "2"
type input "0"
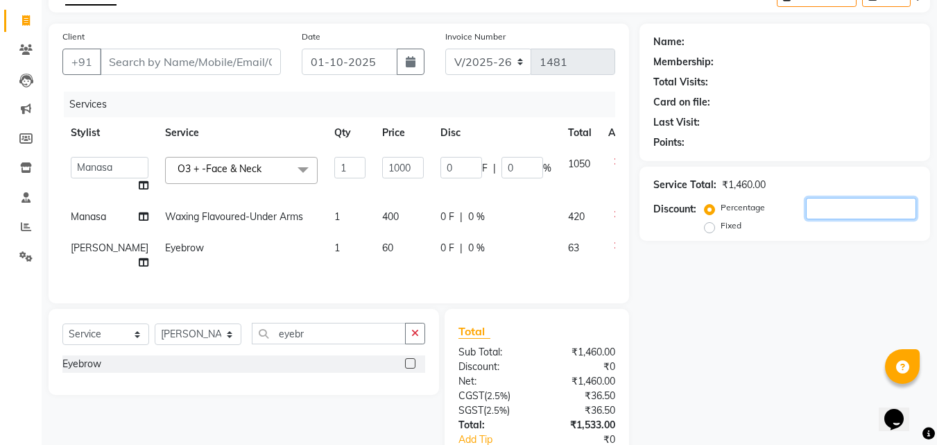
scroll to position [139, 0]
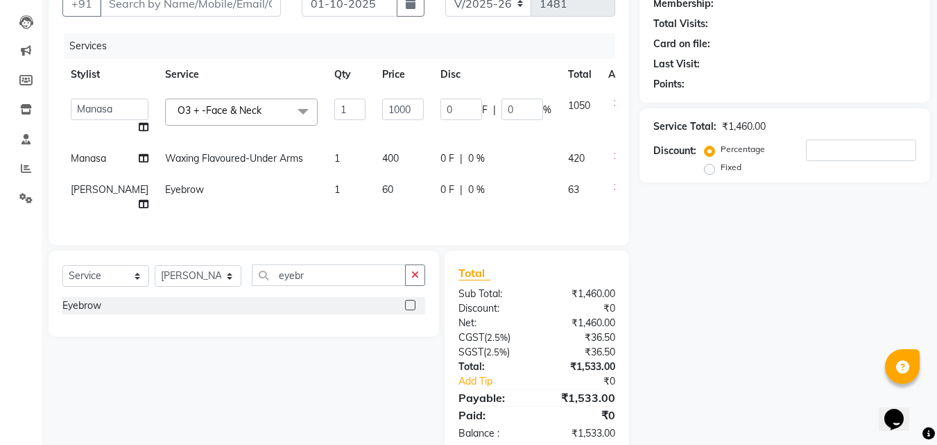
click at [795, 335] on div "Name: Membership: Total Visits: Card on file: Last Visit: Points: Service Total…" at bounding box center [789, 209] width 301 height 489
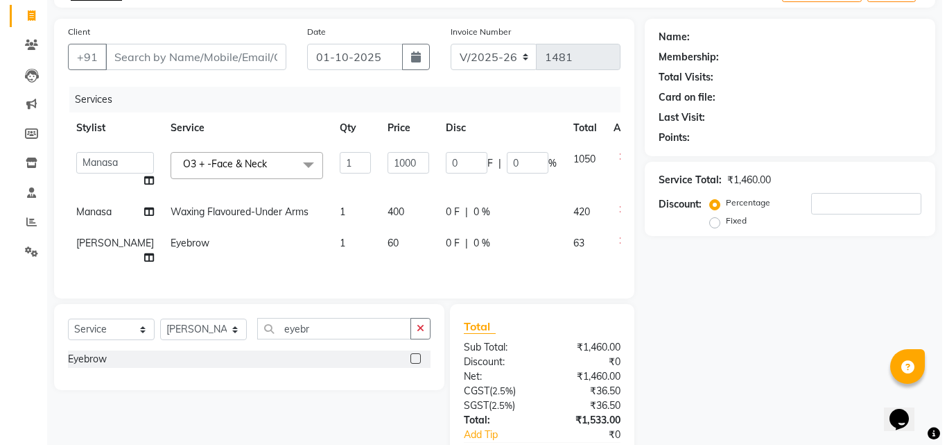
scroll to position [0, 0]
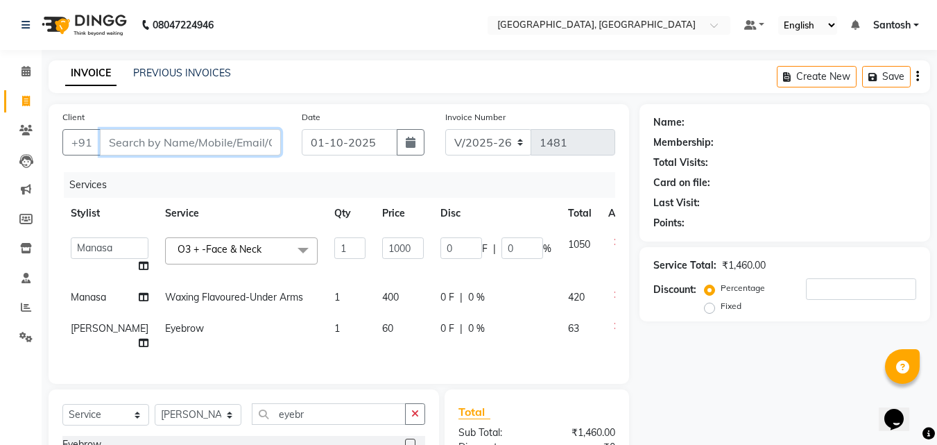
click at [191, 137] on input "Client" at bounding box center [190, 142] width 181 height 26
type input "8"
type input "0"
type input "8310150205"
click at [245, 141] on span "Add Client" at bounding box center [245, 142] width 55 height 14
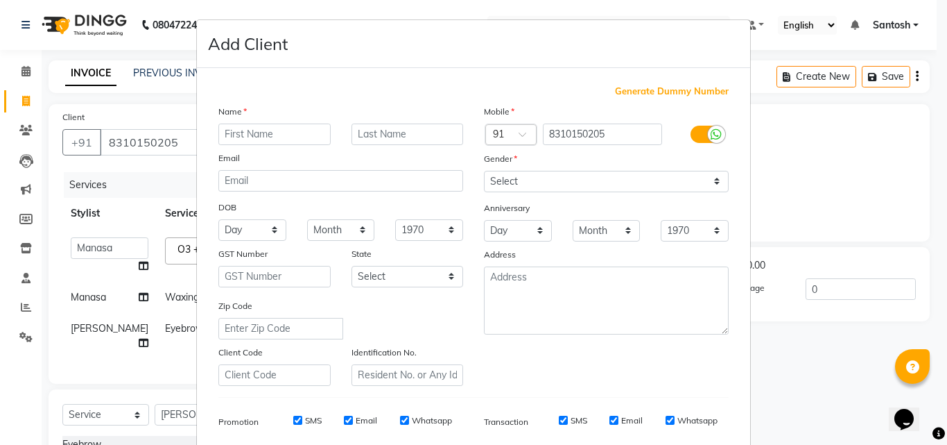
click at [244, 141] on input "text" at bounding box center [274, 133] width 112 height 21
click at [242, 140] on input "text" at bounding box center [274, 133] width 112 height 21
type input "[PERSON_NAME]"
click at [509, 174] on select "Select [DEMOGRAPHIC_DATA] [DEMOGRAPHIC_DATA] Other Prefer Not To Say" at bounding box center [606, 181] width 245 height 21
select select "[DEMOGRAPHIC_DATA]"
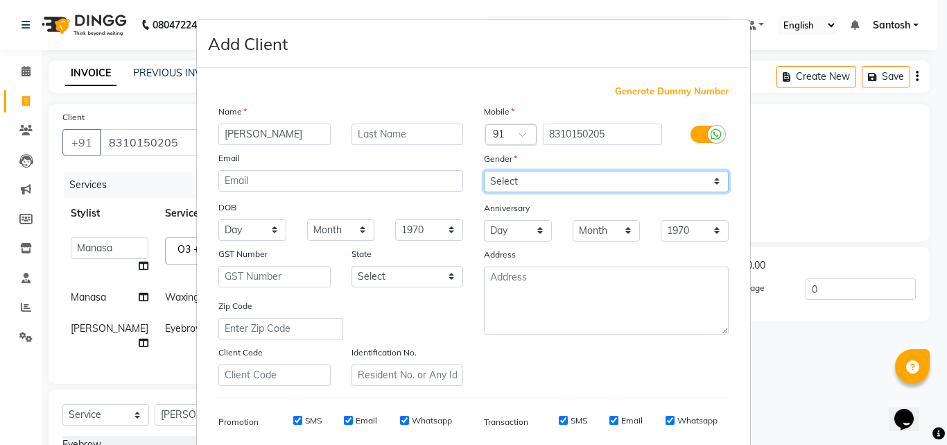
click at [484, 171] on select "Select [DEMOGRAPHIC_DATA] [DEMOGRAPHIC_DATA] Other Prefer Not To Say" at bounding box center [606, 181] width 245 height 21
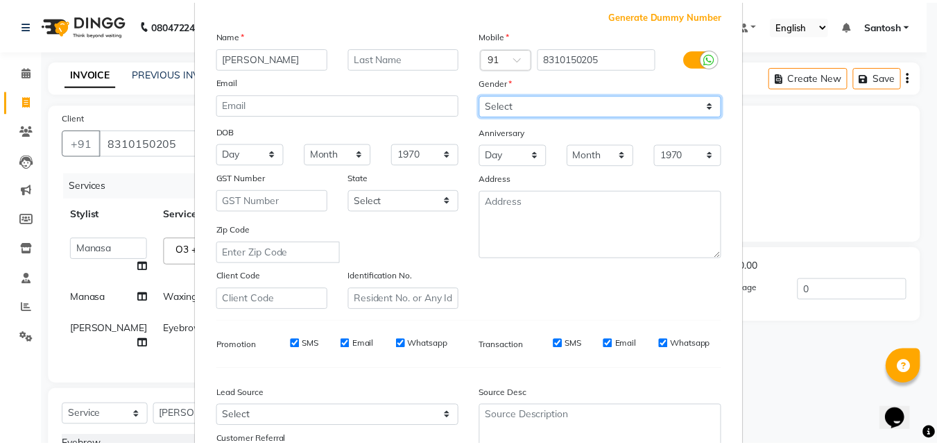
scroll to position [196, 0]
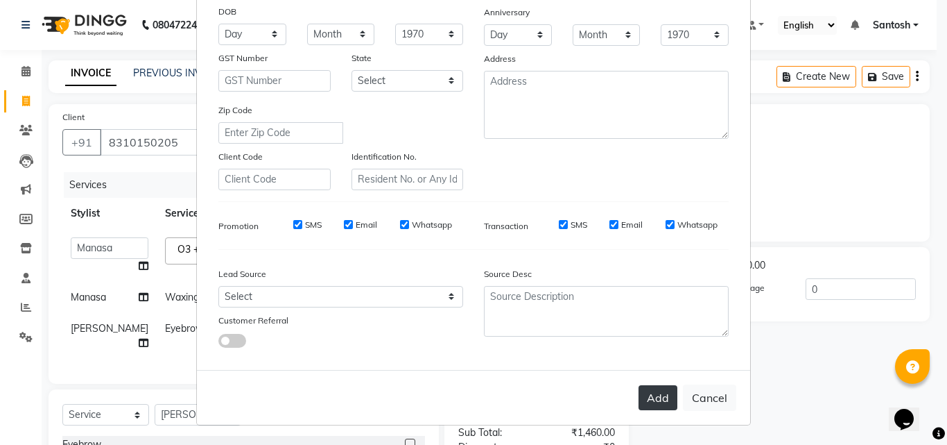
click at [655, 394] on button "Add" at bounding box center [658, 397] width 39 height 25
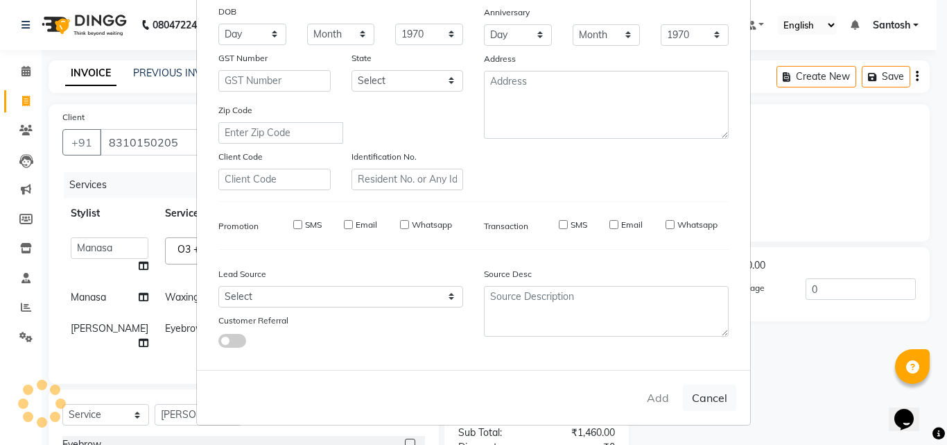
select select
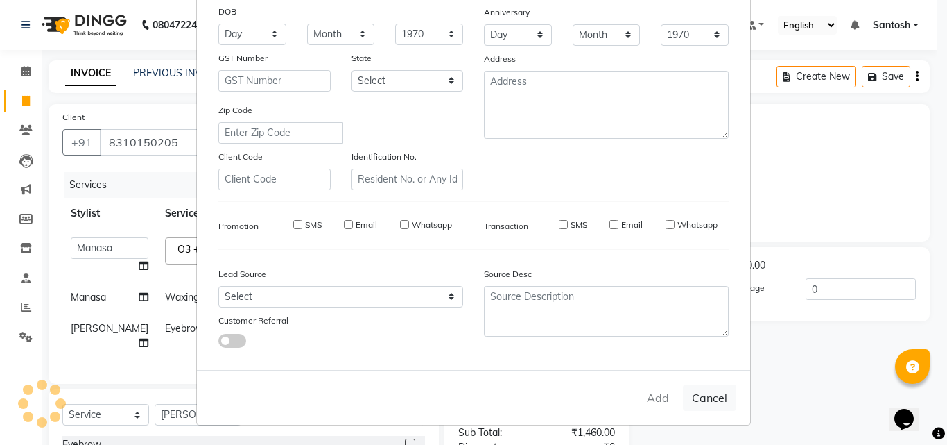
select select
checkbox input "false"
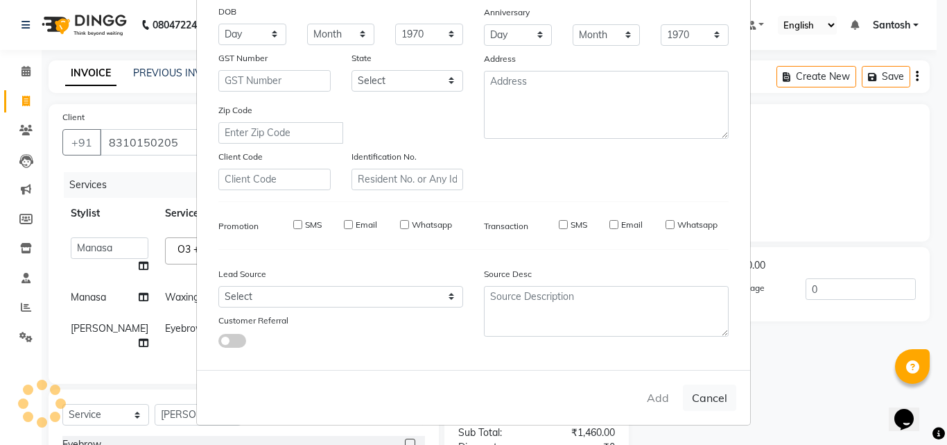
checkbox input "false"
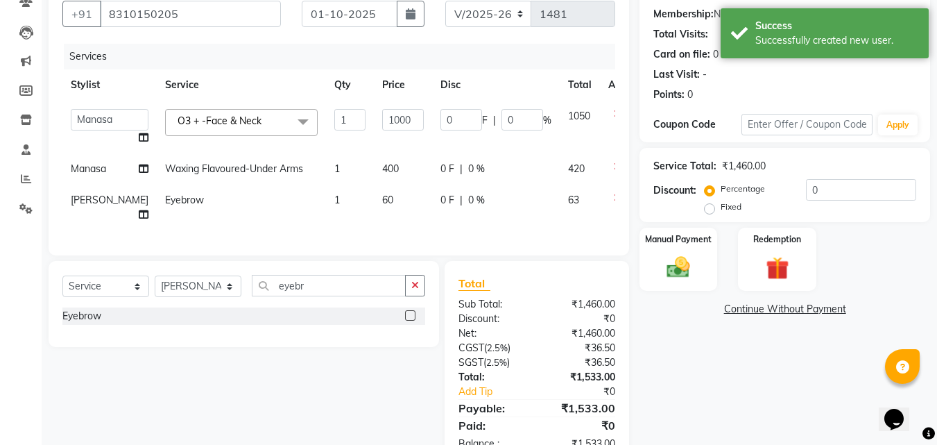
scroll to position [139, 0]
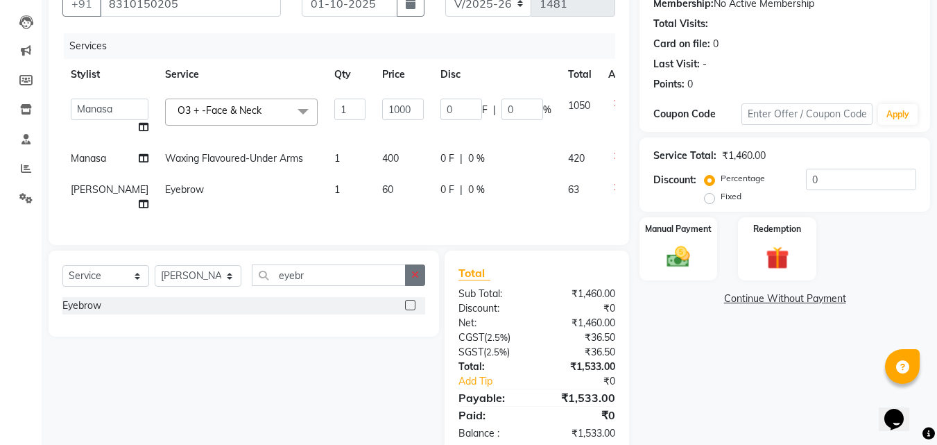
drag, startPoint x: 417, startPoint y: 299, endPoint x: 158, endPoint y: 291, distance: 258.8
click at [411, 279] on icon "button" at bounding box center [415, 275] width 8 height 10
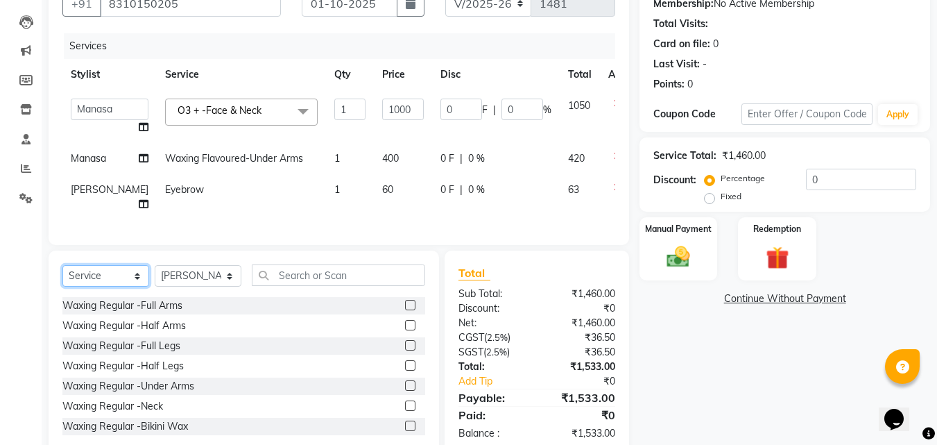
click at [129, 286] on select "Select Service Product Membership Package Voucher Prepaid Gift Card" at bounding box center [105, 275] width 87 height 21
click at [62, 286] on select "Select Service Product Membership Package Voucher Prepaid Gift Card" at bounding box center [105, 275] width 87 height 21
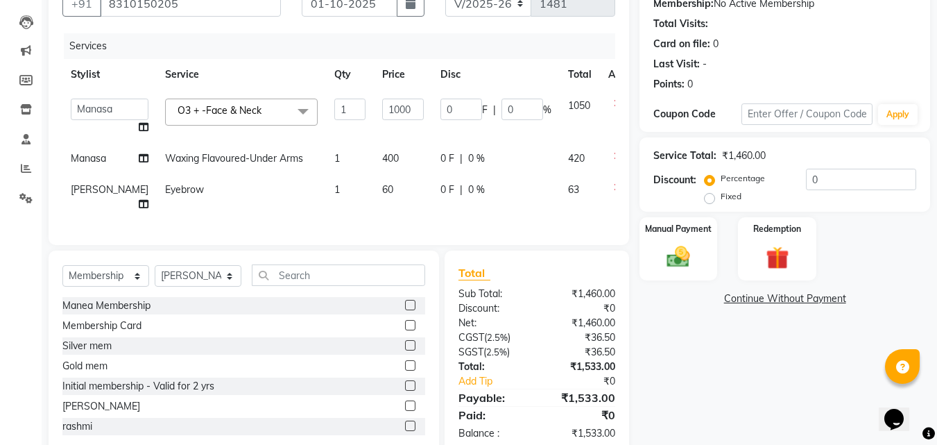
click at [405, 310] on label at bounding box center [410, 305] width 10 height 10
click at [405, 310] on input "checkbox" at bounding box center [409, 305] width 9 height 9
select select "select"
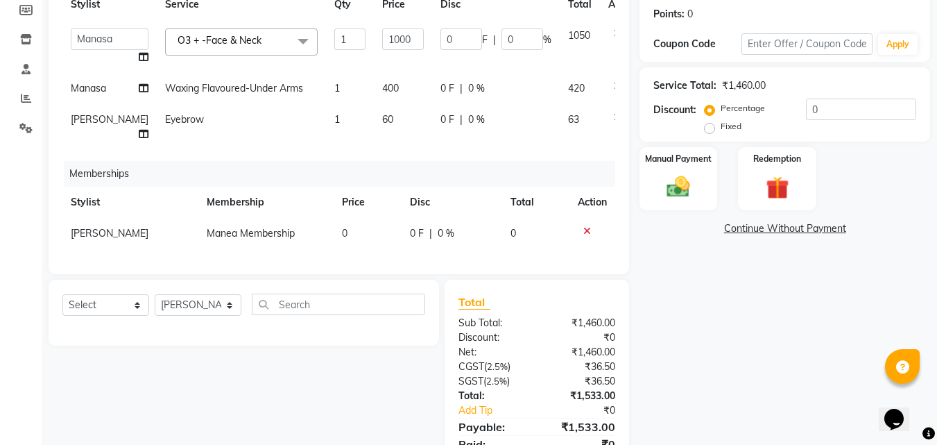
scroll to position [293, 0]
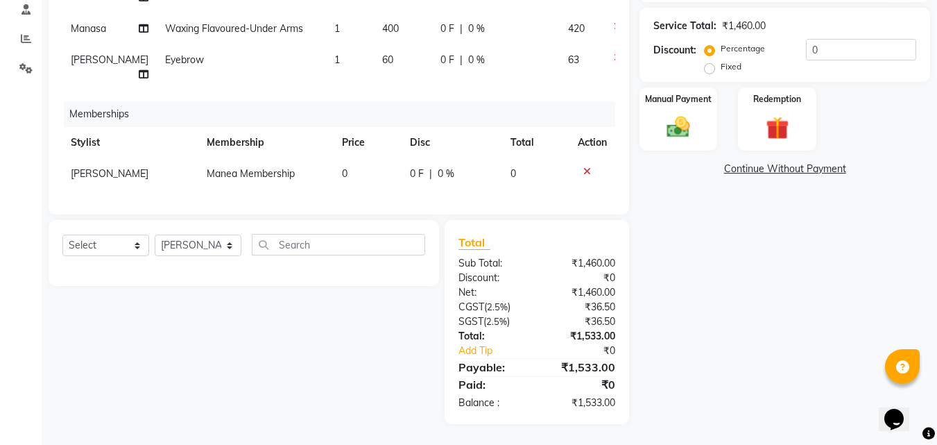
click at [675, 309] on div "Name: [PERSON_NAME] Membership: No Active Membership Total Visits: Card on file…" at bounding box center [789, 130] width 301 height 588
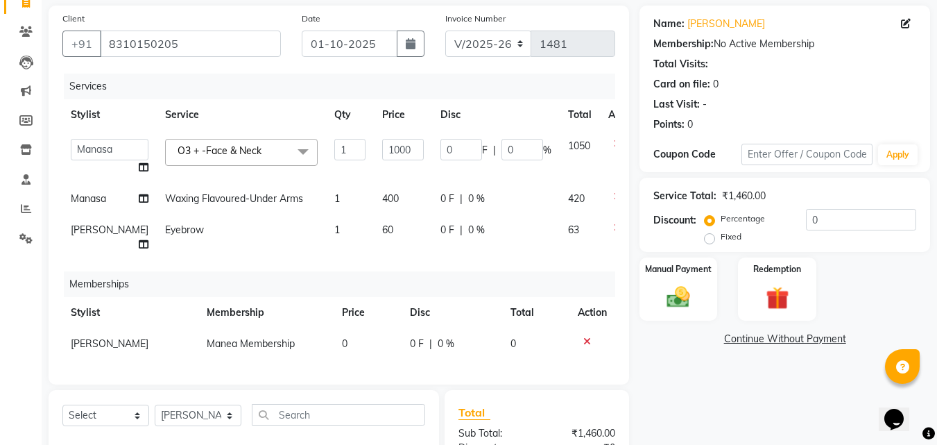
scroll to position [85, 0]
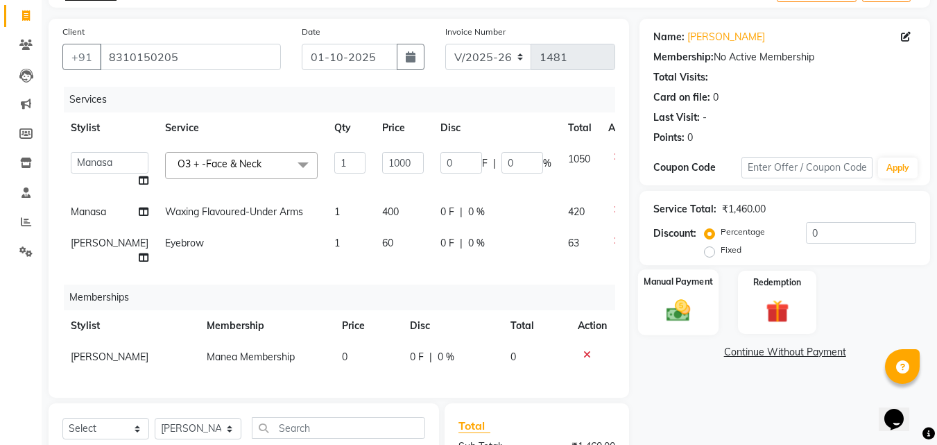
click at [678, 314] on img at bounding box center [678, 310] width 39 height 28
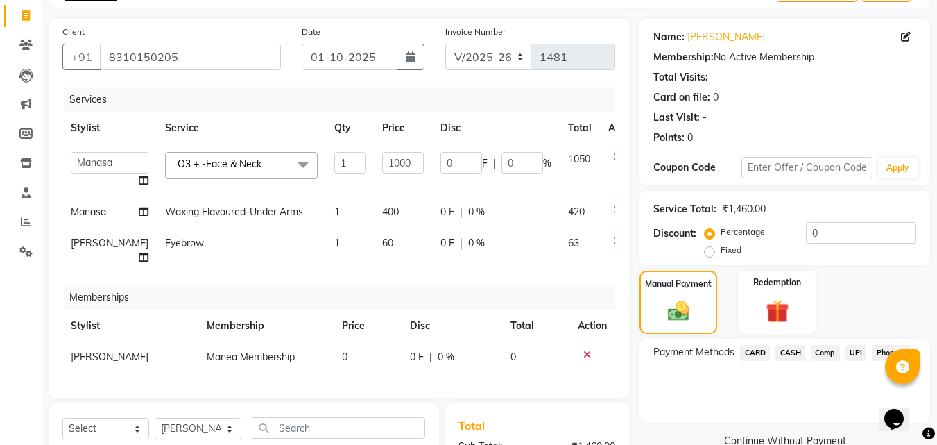
click at [858, 354] on span "UPI" at bounding box center [855, 353] width 21 height 16
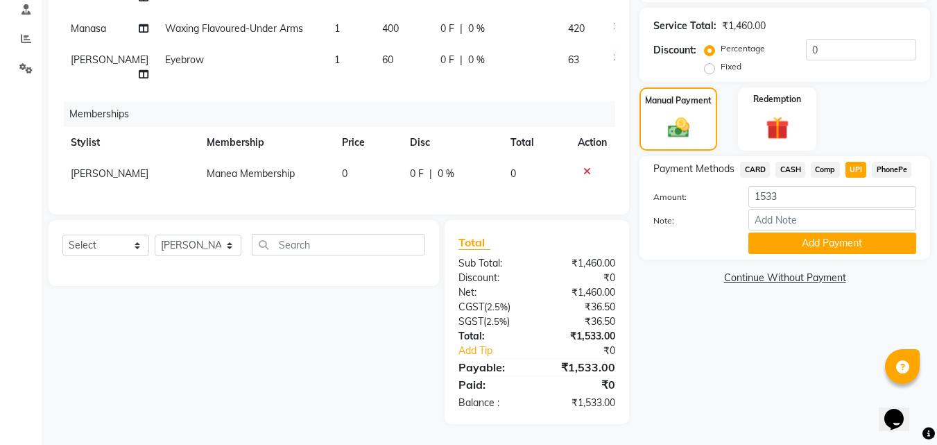
scroll to position [293, 0]
click at [805, 232] on button "Add Payment" at bounding box center [832, 242] width 168 height 21
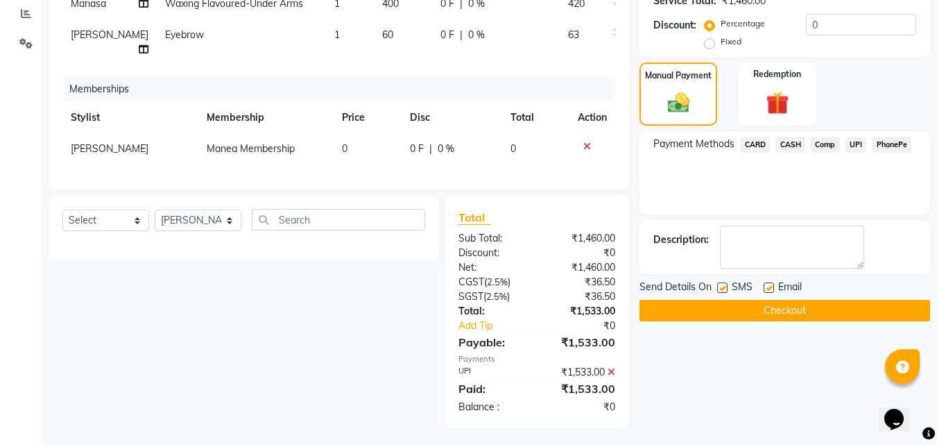
click at [704, 317] on button "Checkout" at bounding box center [784, 310] width 291 height 21
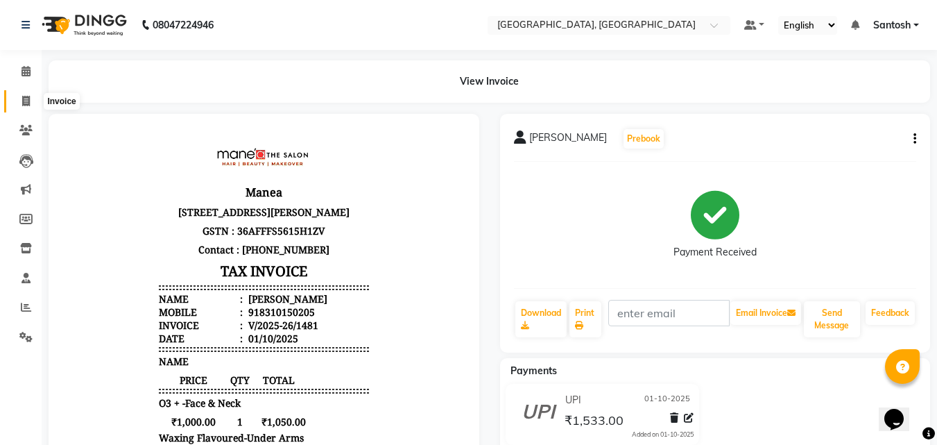
click at [20, 107] on span at bounding box center [26, 102] width 24 height 16
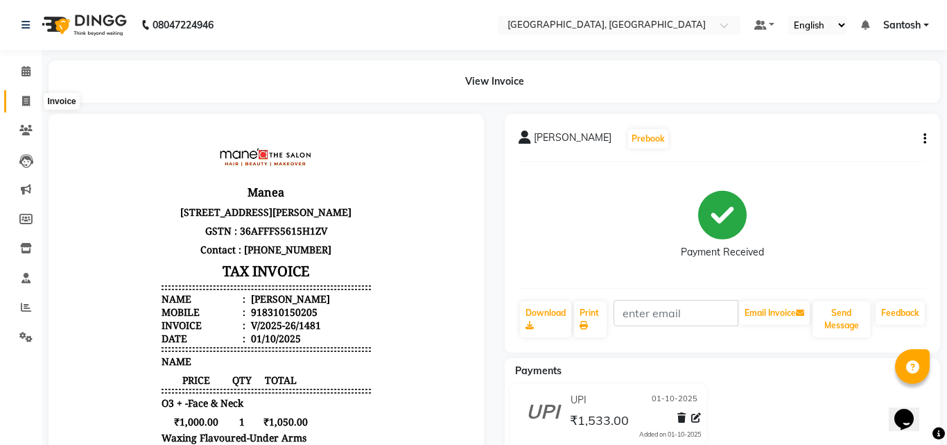
select select "5506"
select select "service"
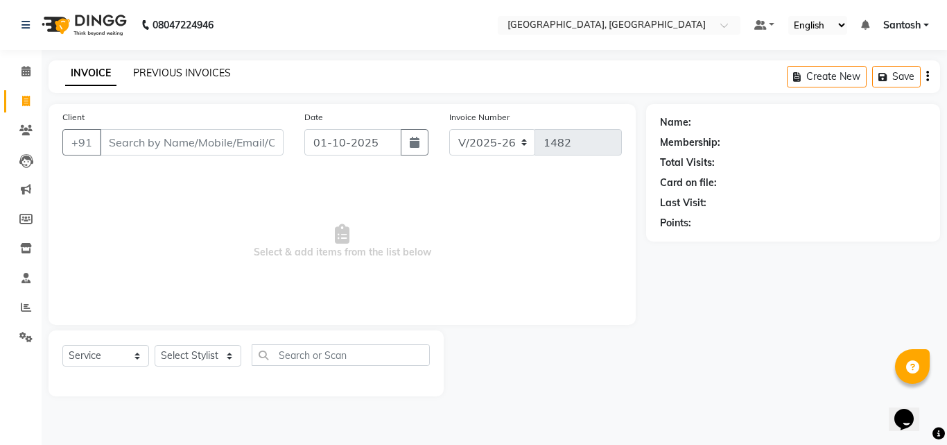
click at [202, 76] on link "PREVIOUS INVOICES" at bounding box center [182, 73] width 98 height 12
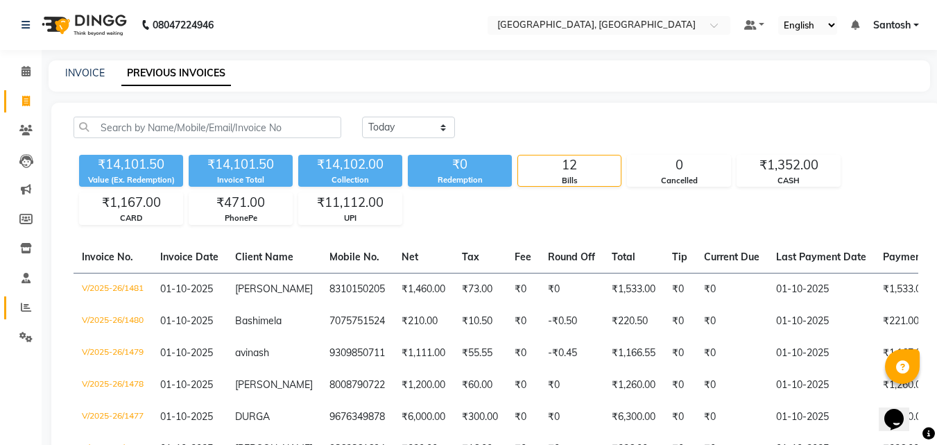
click at [35, 299] on link "Reports" at bounding box center [20, 307] width 33 height 23
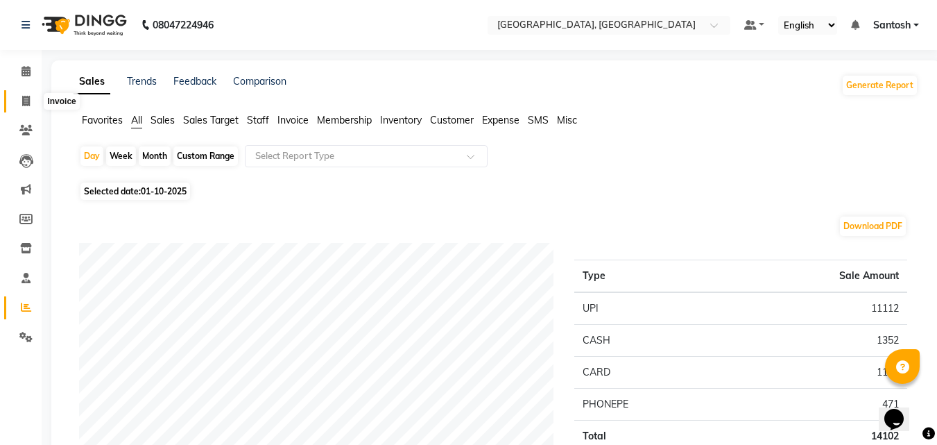
click at [22, 105] on icon at bounding box center [26, 101] width 8 height 10
select select "service"
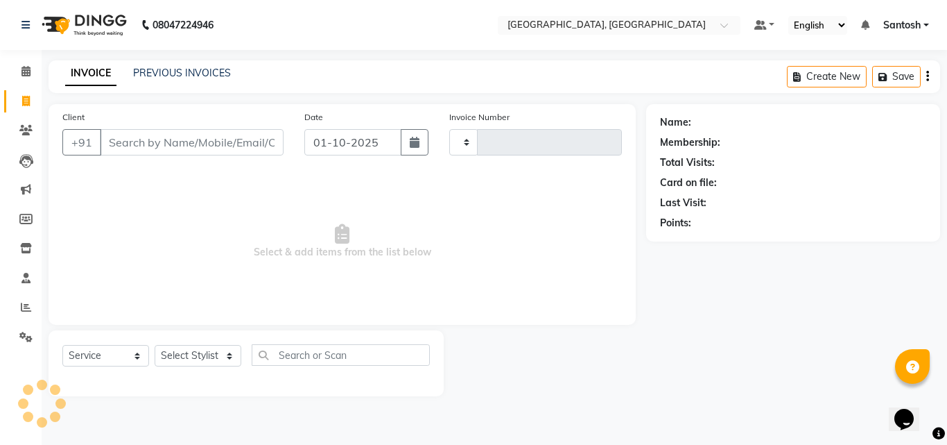
type input "1482"
select select "5506"
click at [199, 71] on link "PREVIOUS INVOICES" at bounding box center [182, 73] width 98 height 12
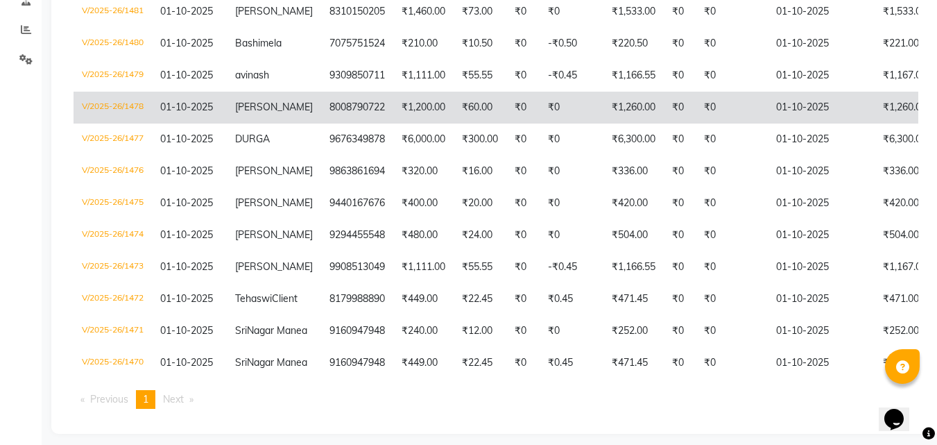
scroll to position [208, 0]
